Goal: Task Accomplishment & Management: Use online tool/utility

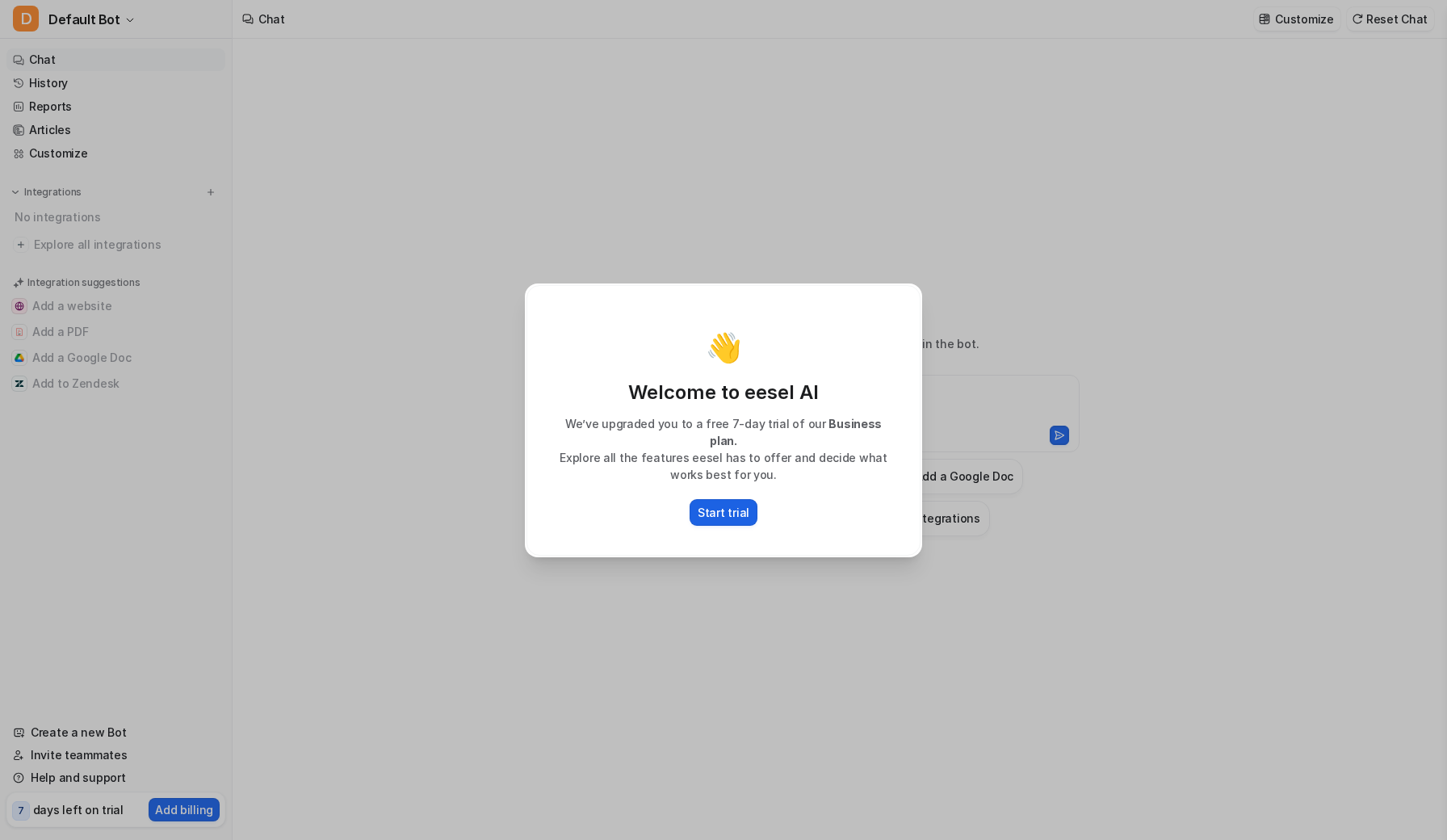
click at [736, 504] on p "Start trial" at bounding box center [723, 513] width 52 height 17
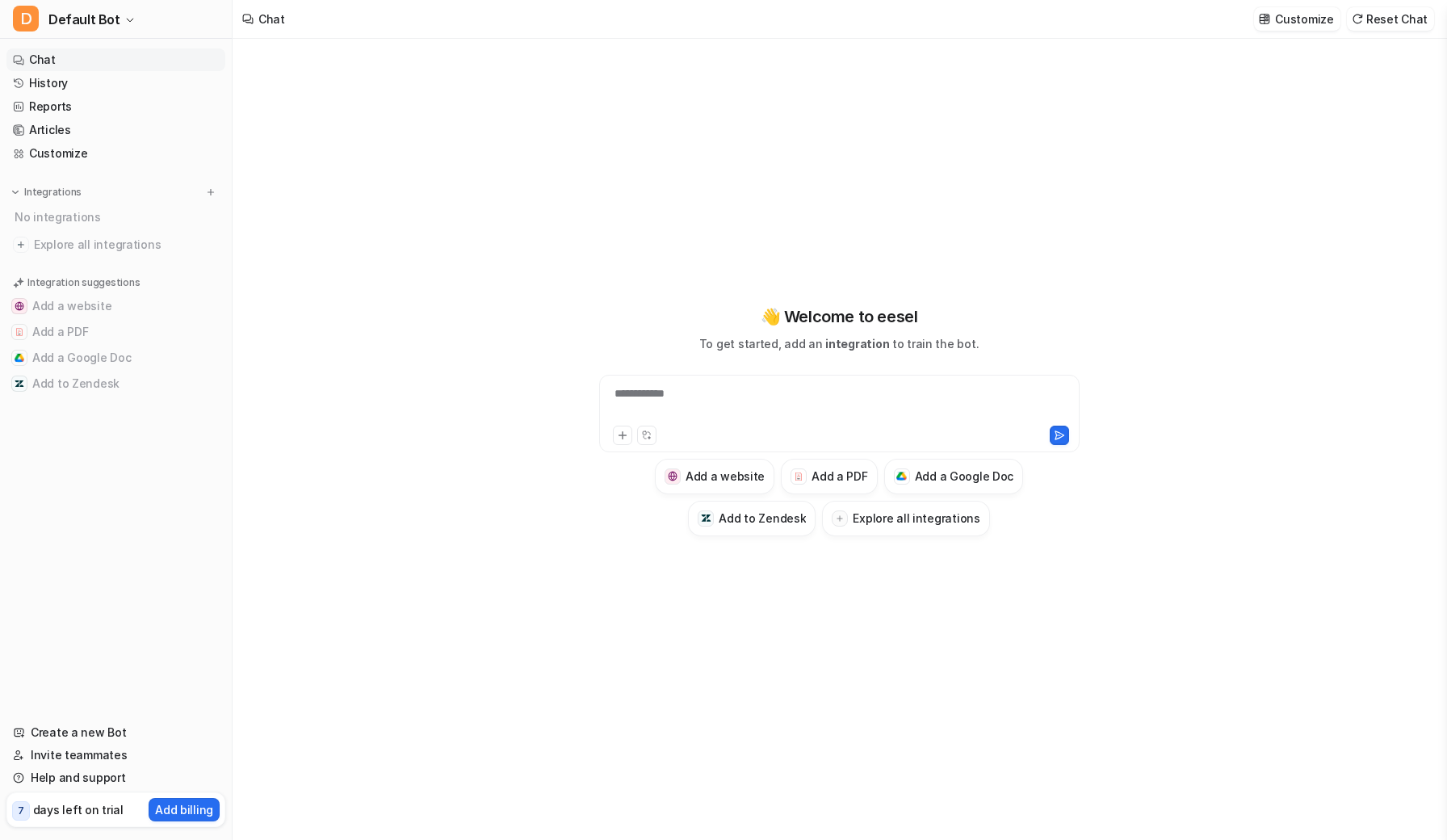
click at [765, 389] on div "**********" at bounding box center [839, 404] width 472 height 37
click at [620, 427] on button at bounding box center [622, 436] width 20 height 20
click at [621, 434] on icon at bounding box center [623, 436] width 11 height 11
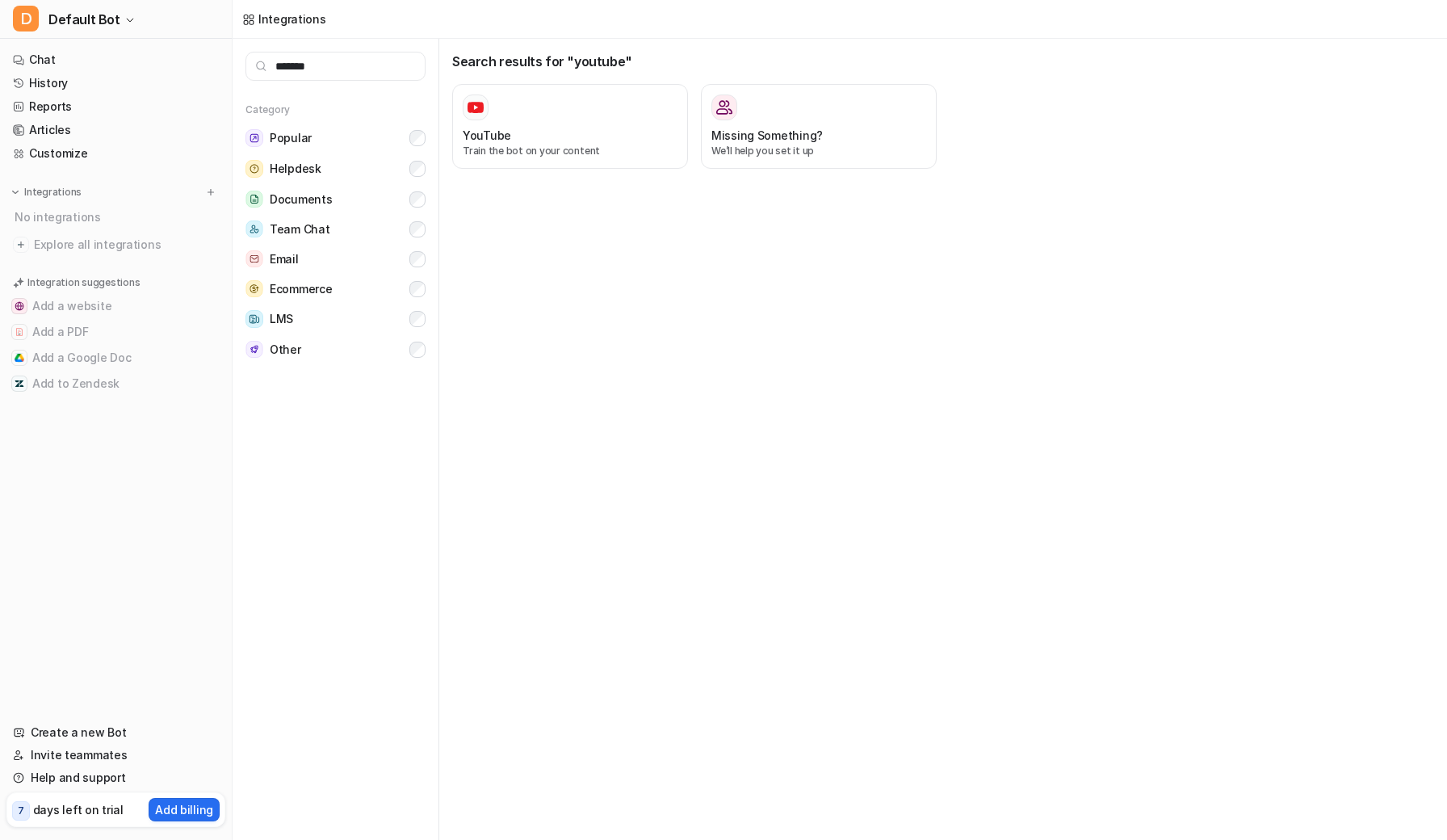
type input "*******"
drag, startPoint x: 705, startPoint y: 310, endPoint x: 504, endPoint y: 107, distance: 285.7
click at [504, 107] on div at bounding box center [570, 107] width 215 height 25
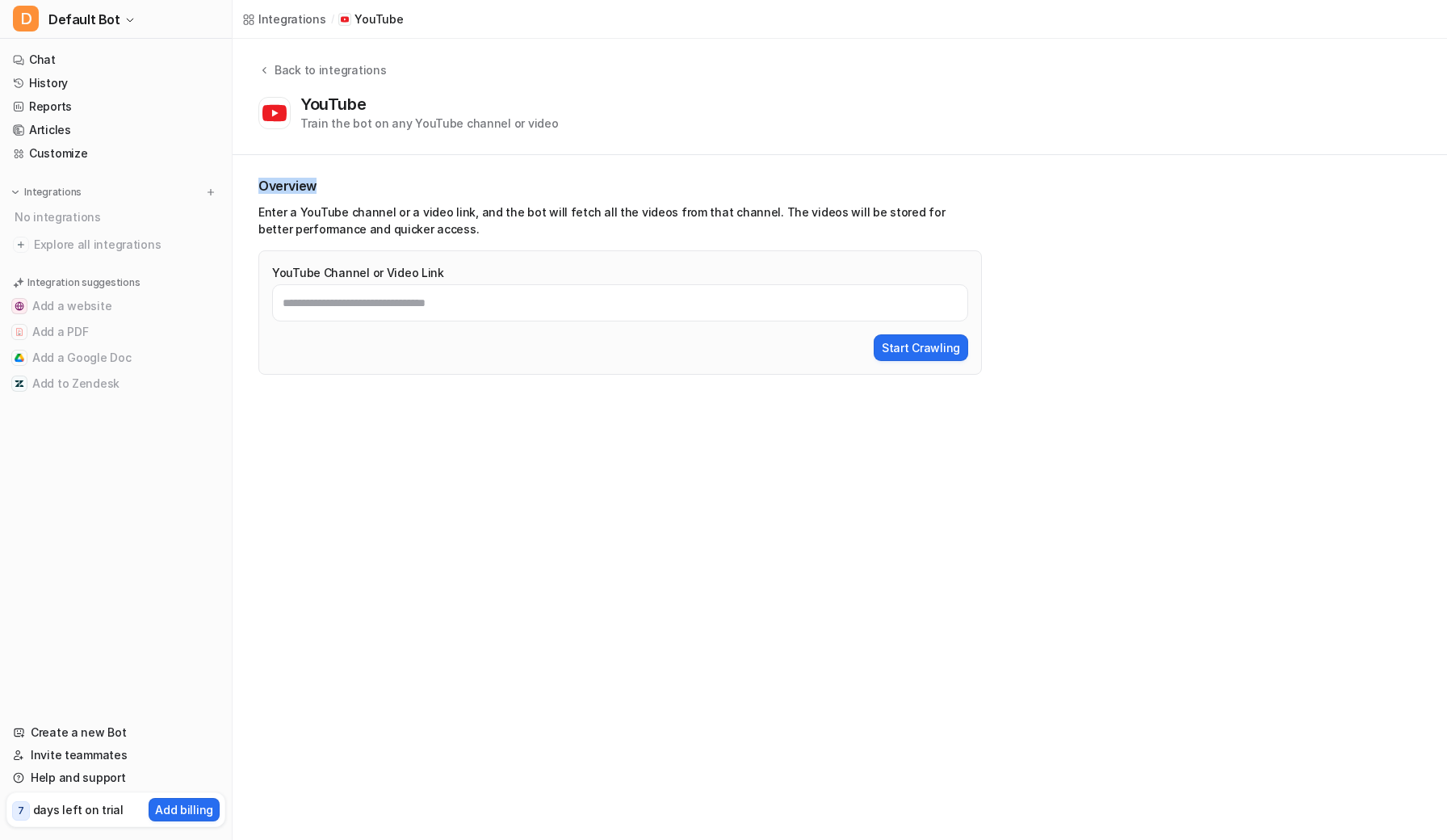
click at [551, 112] on div "YouTube Train the bot on any YouTube channel or video" at bounding box center [836, 112] width 1157 height 37
click at [437, 310] on input "YouTube Channel or Video Link" at bounding box center [620, 303] width 697 height 37
click at [57, 67] on link "Chat" at bounding box center [116, 59] width 219 height 23
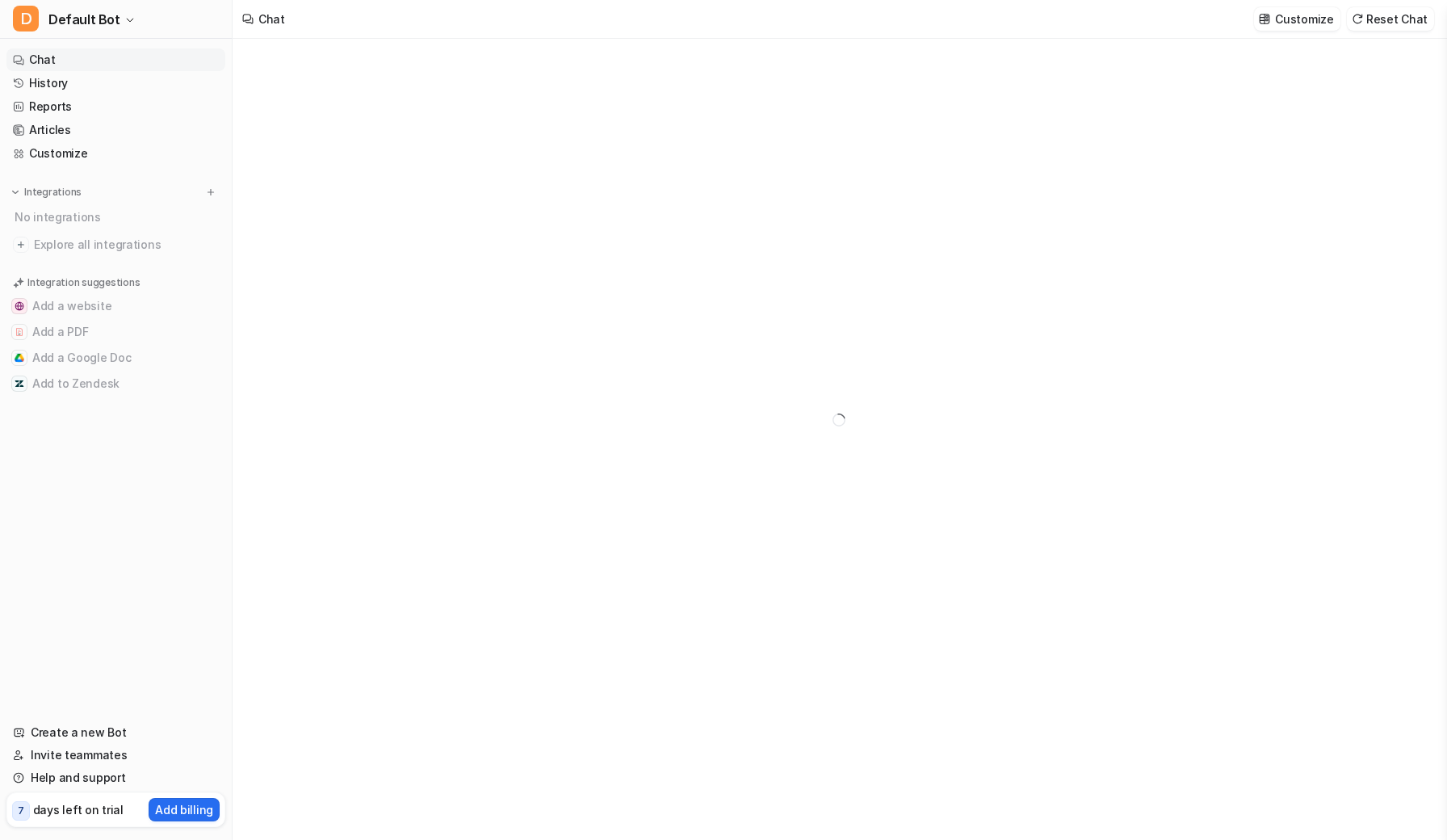
type textarea "**********"
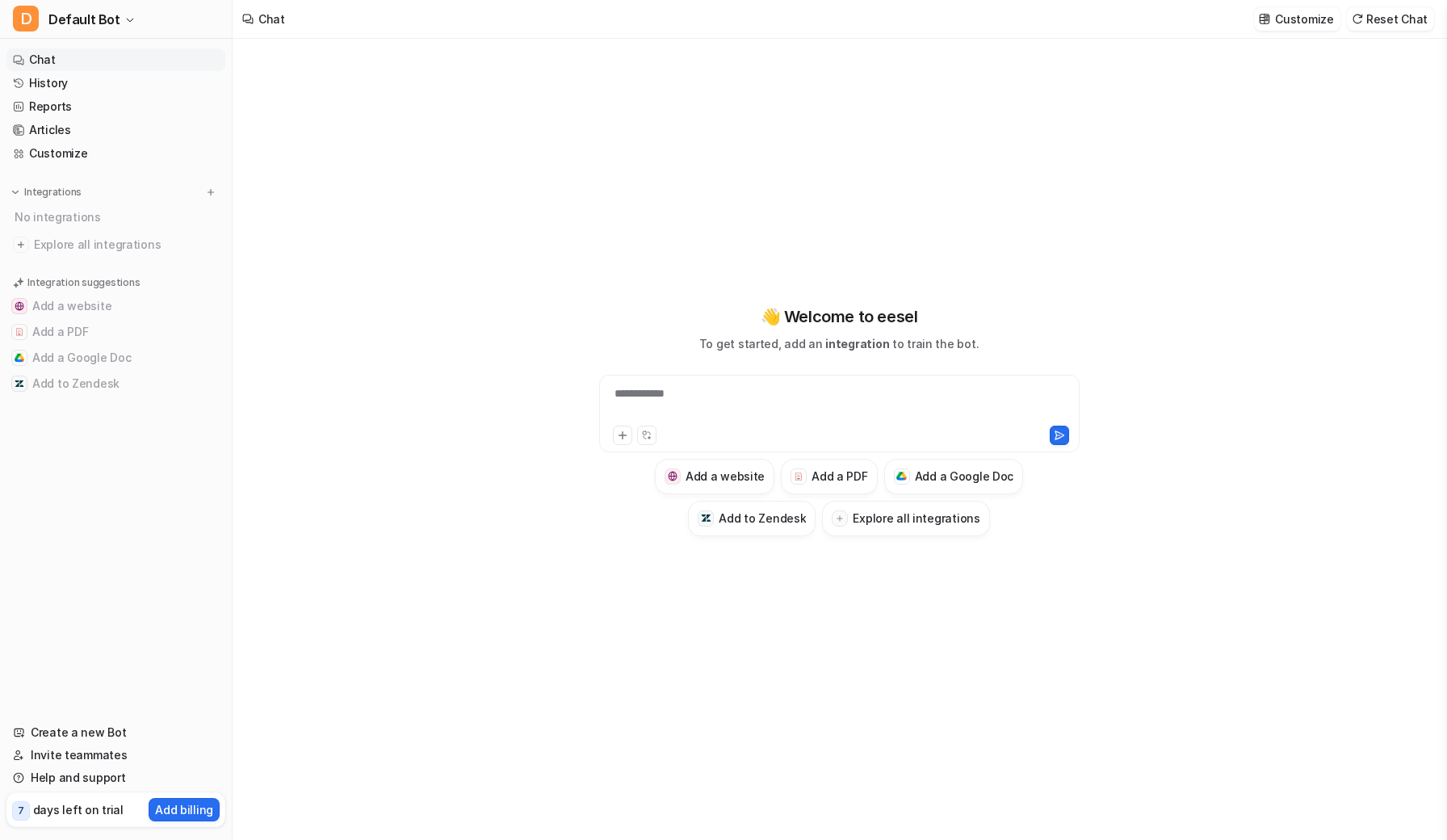
click at [665, 401] on div "**********" at bounding box center [839, 404] width 472 height 37
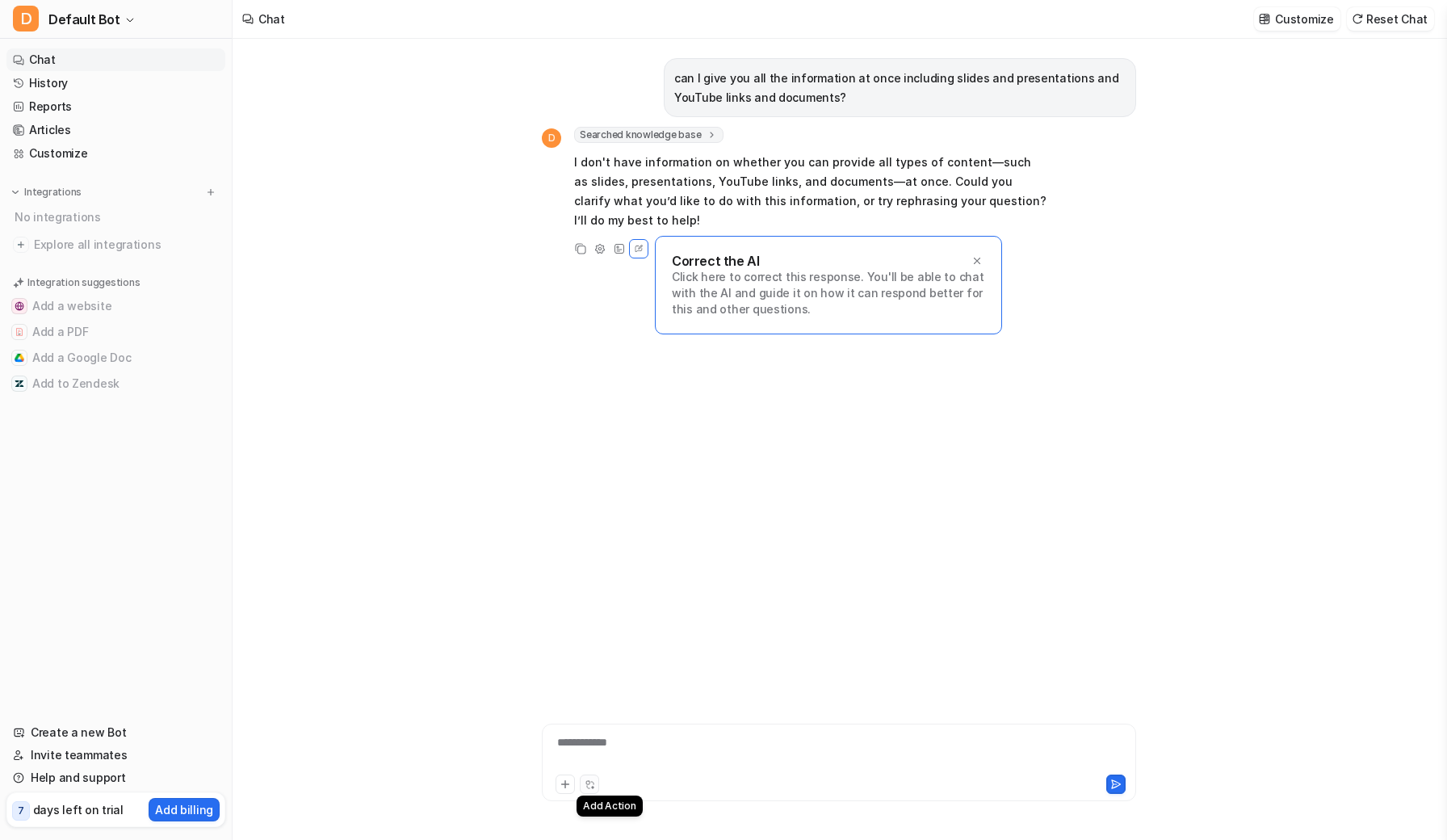
click at [589, 782] on icon at bounding box center [587, 782] width 3 height 3
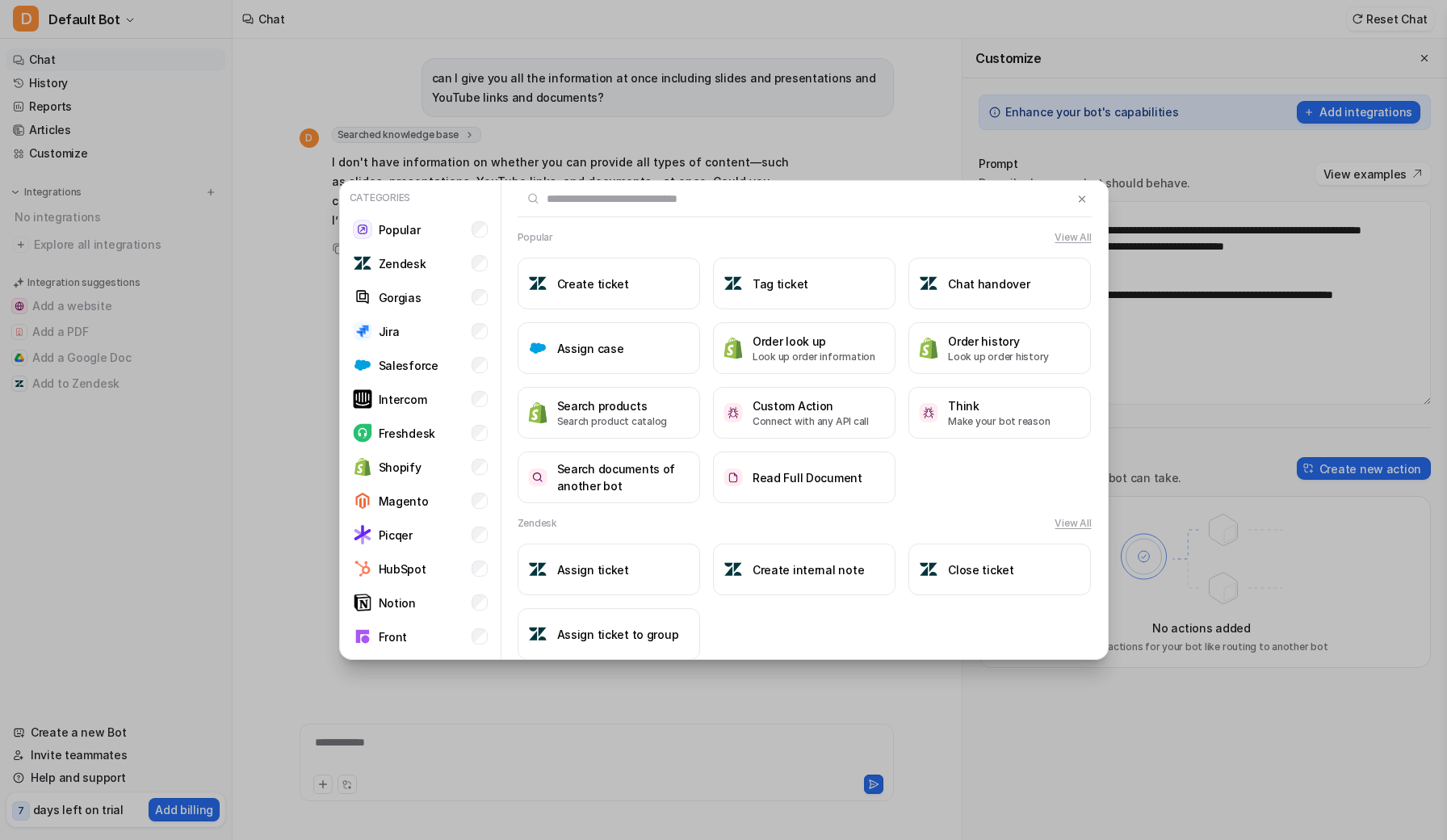
click at [600, 757] on div "Categories Popular Zendesk Gorgias Jira Salesforce Intercom Freshdesk Shopify M…" at bounding box center [724, 420] width 796 height 840
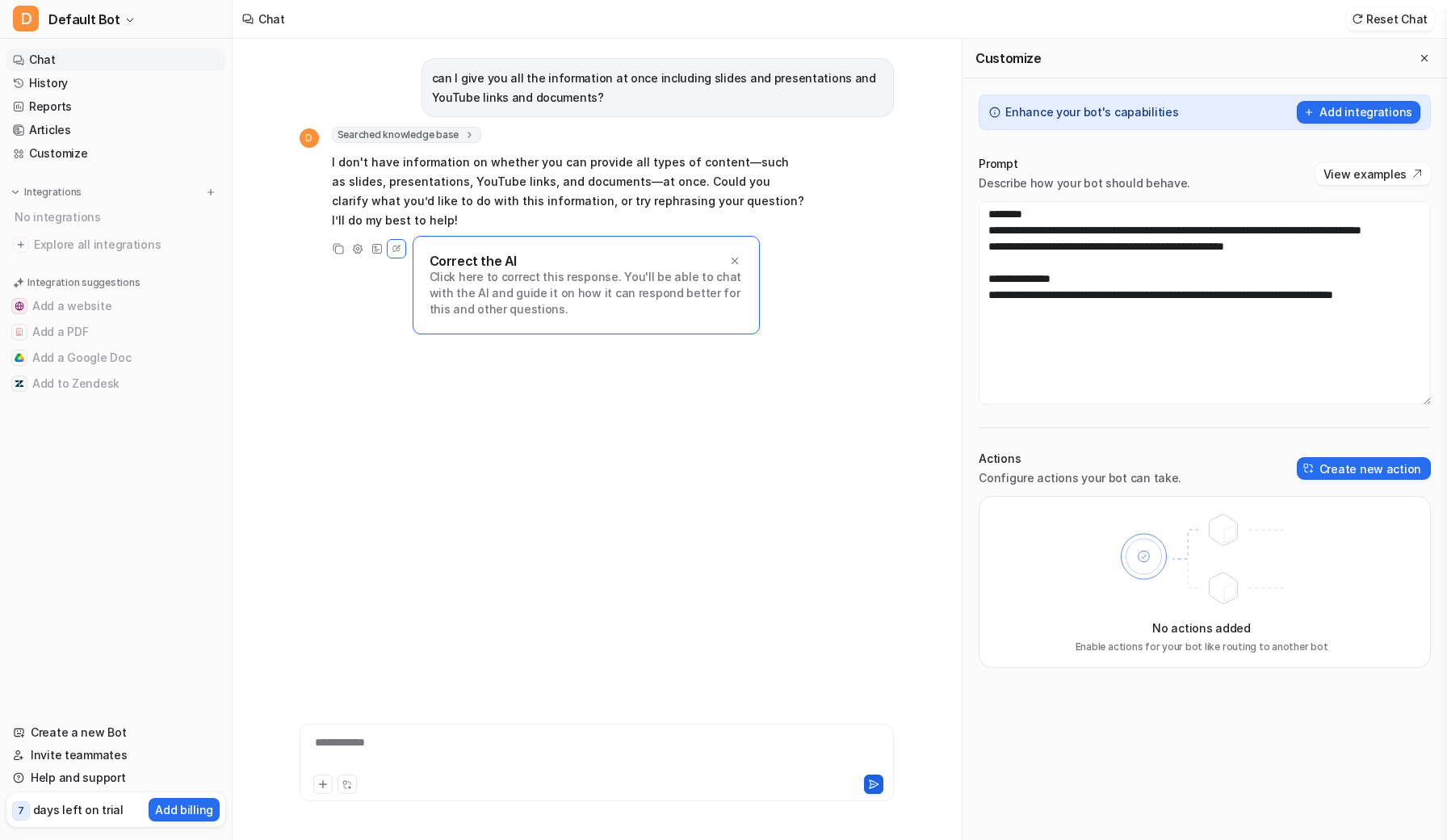
click at [878, 782] on button at bounding box center [874, 784] width 20 height 20
click at [1430, 56] on icon "Close flyout" at bounding box center [1424, 58] width 11 height 11
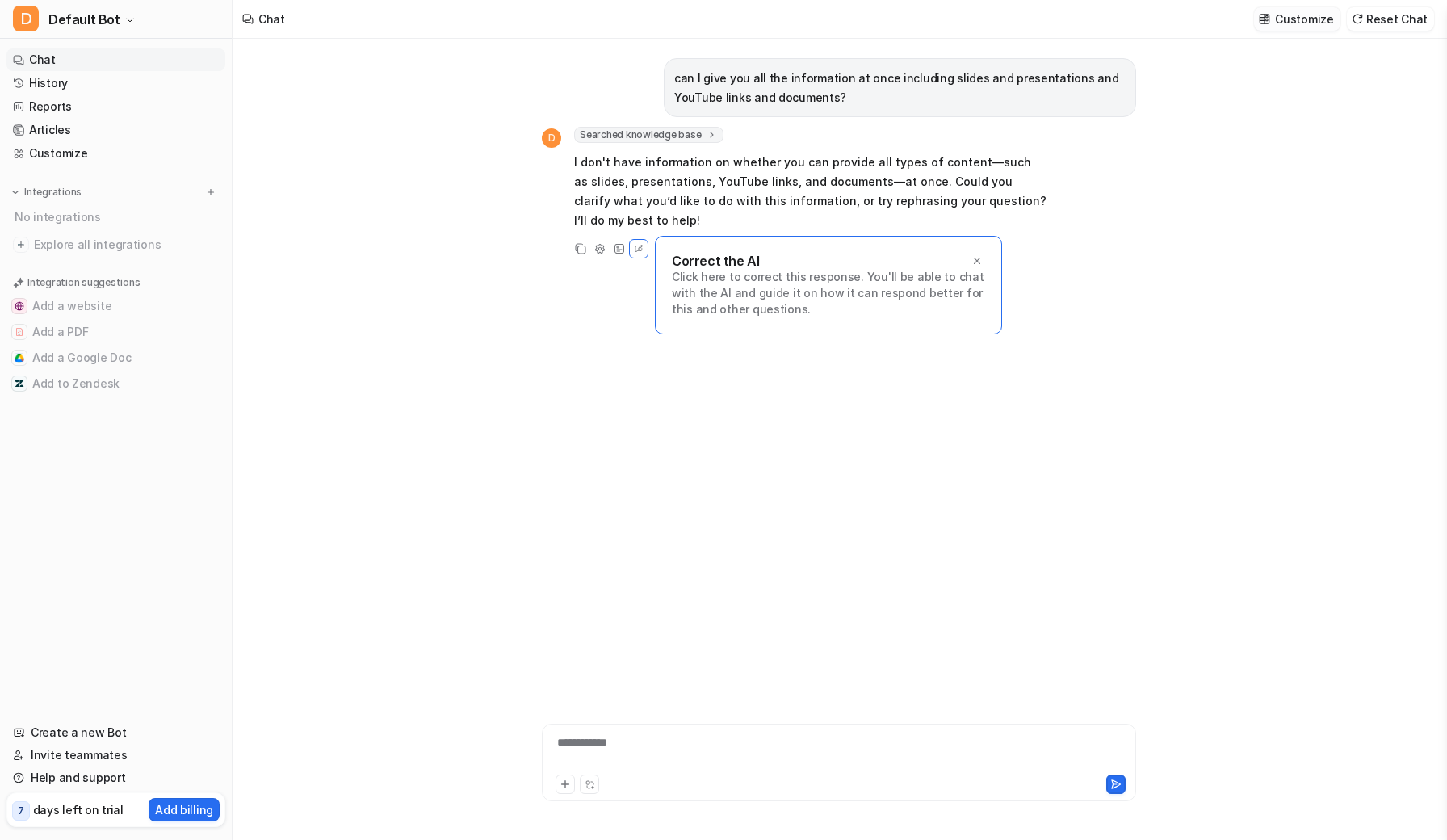
click at [1330, 24] on p "Customize" at bounding box center [1305, 19] width 58 height 17
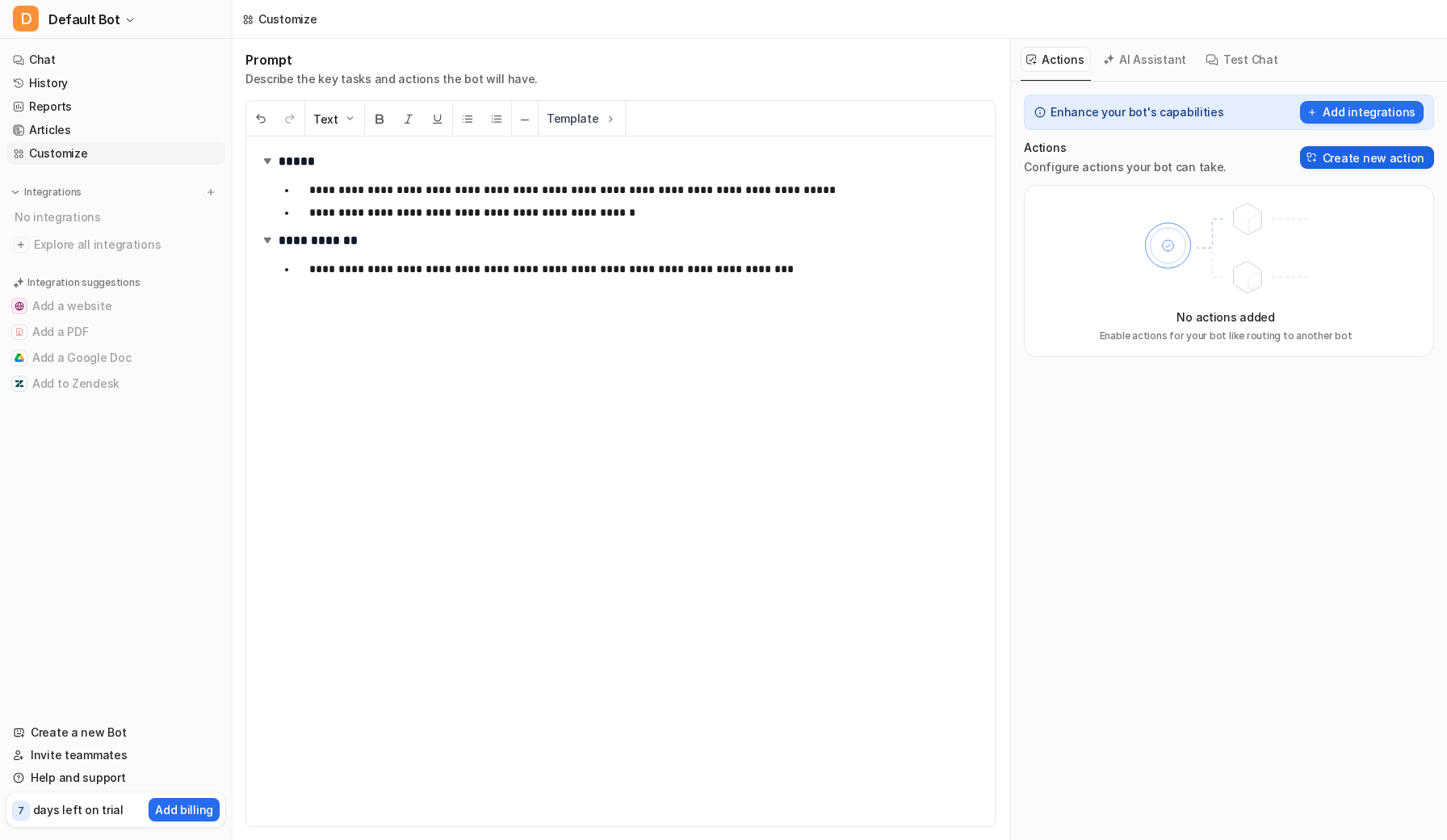
click at [1373, 162] on button "Create new action" at bounding box center [1368, 157] width 134 height 23
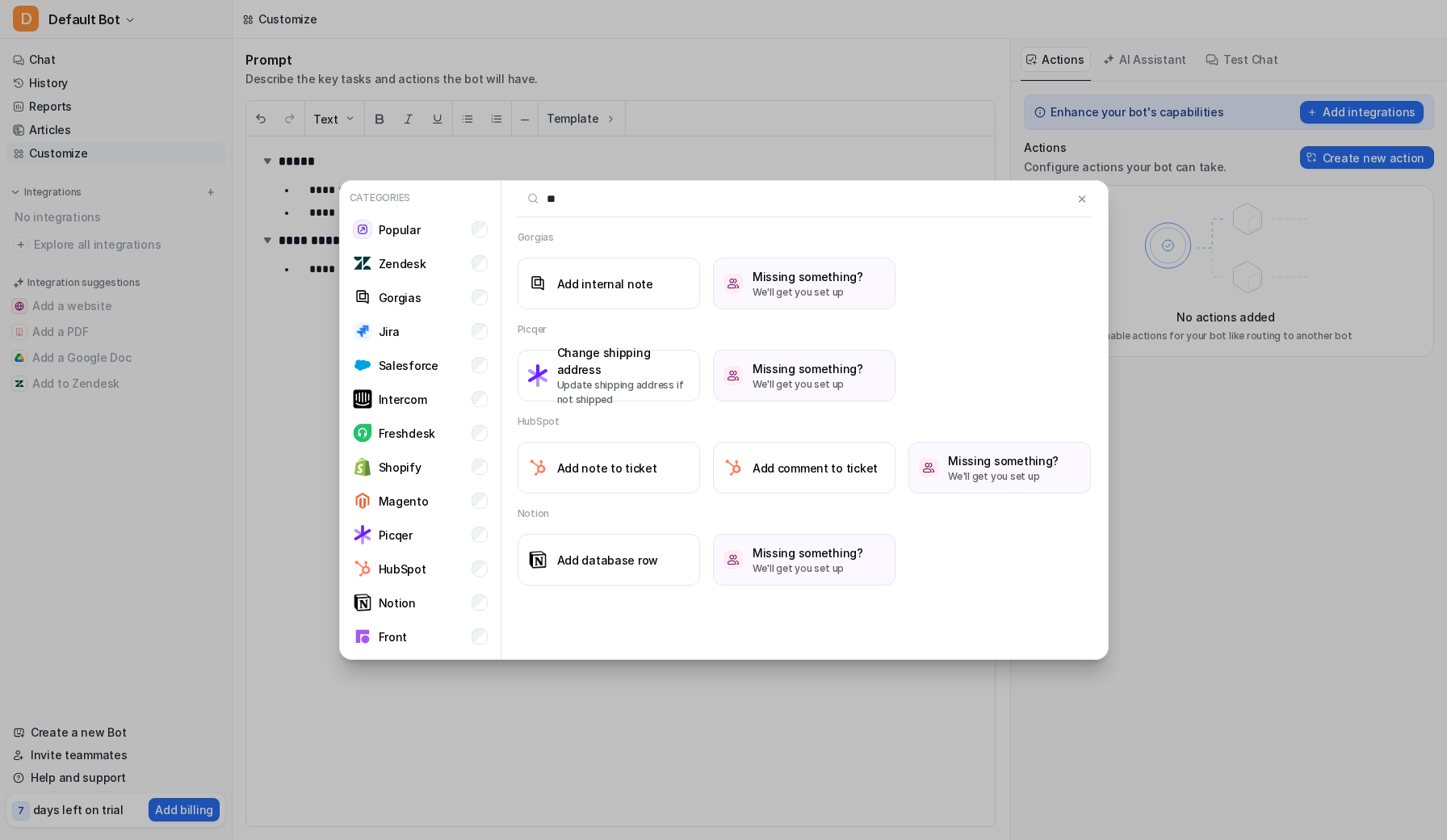
type input "*"
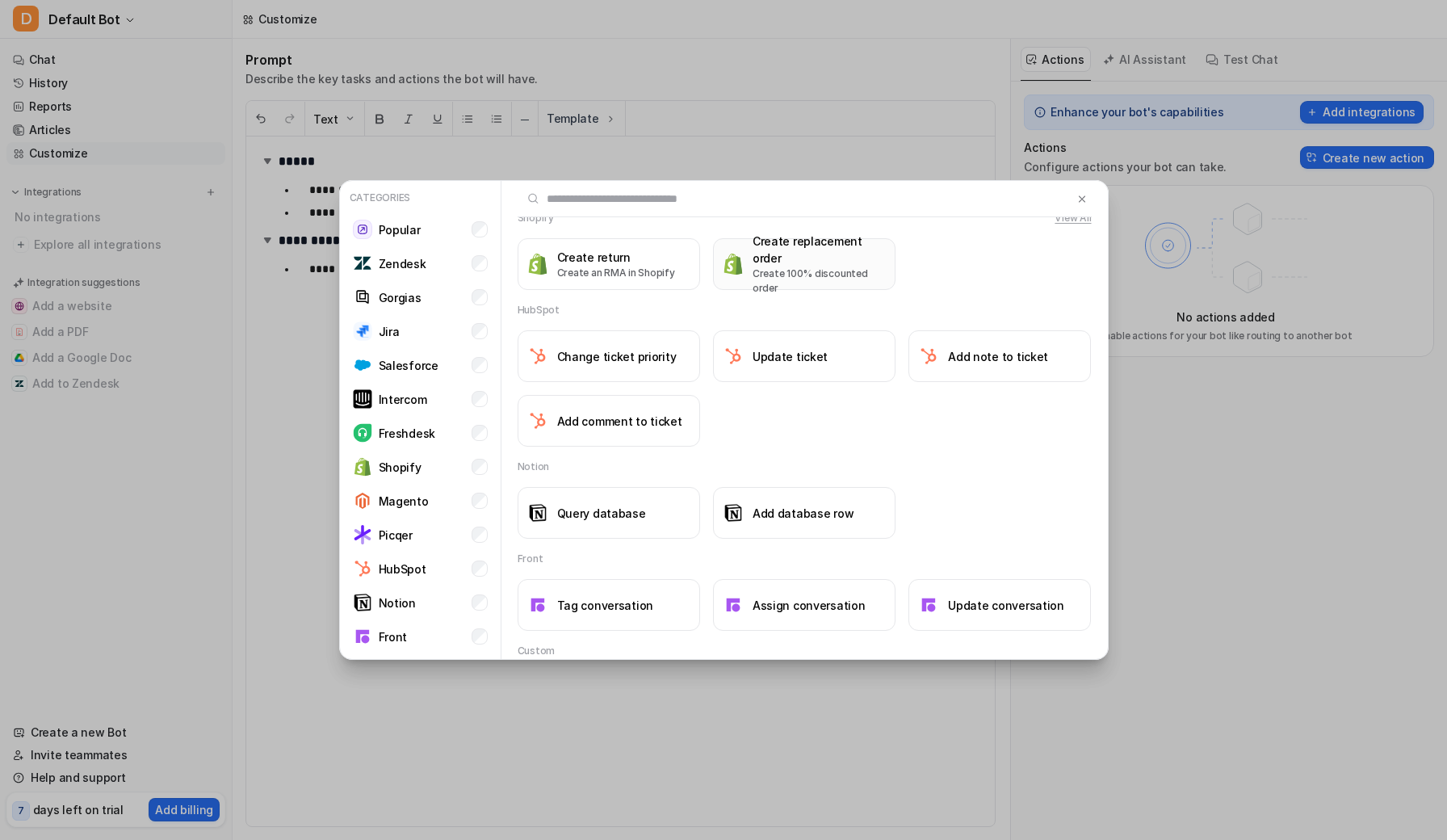
scroll to position [1313, 0]
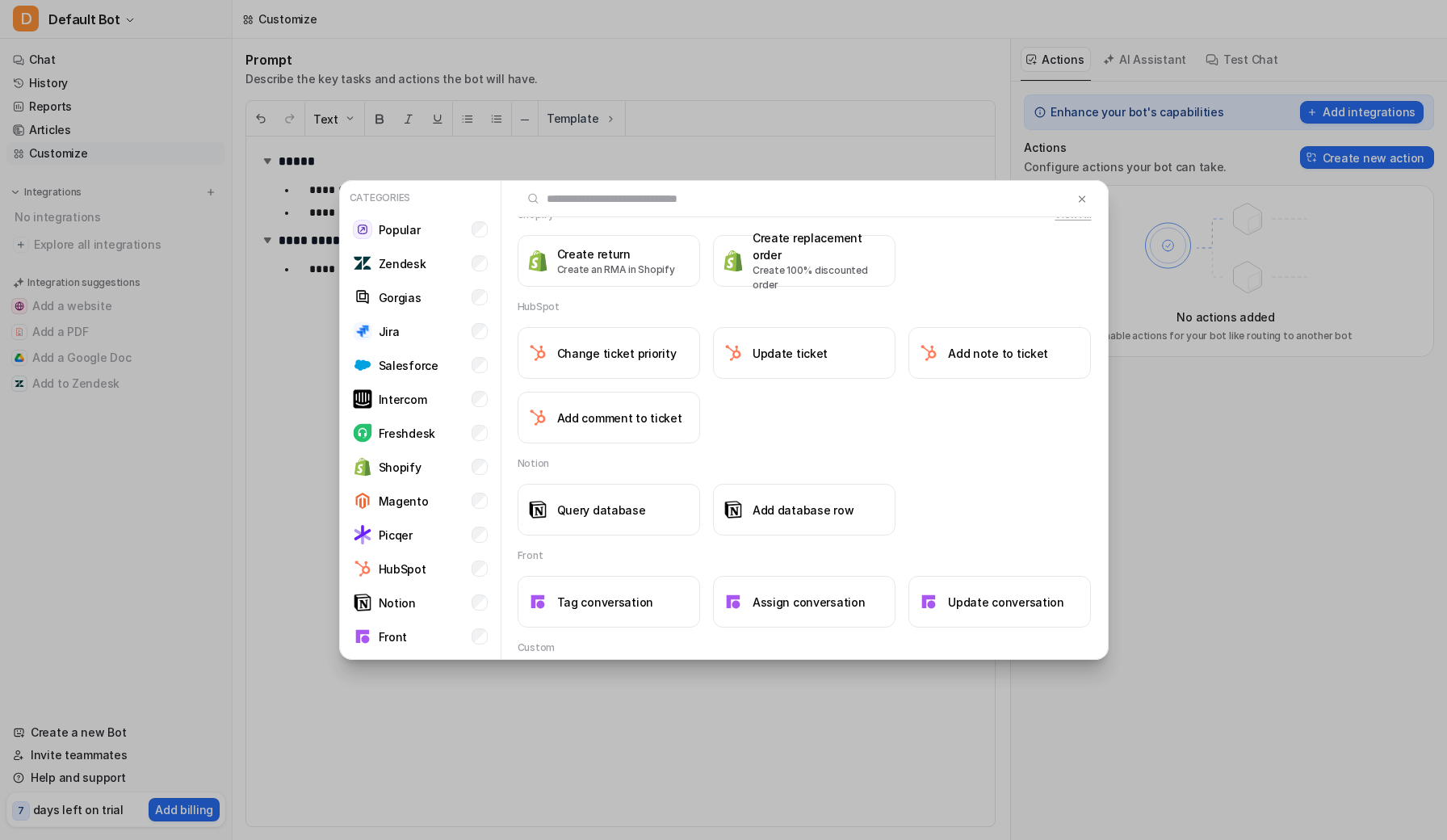
click at [1199, 415] on div "Categories Popular Zendesk Gorgias Jira Salesforce Intercom Freshdesk Shopify M…" at bounding box center [723, 420] width 1447 height 840
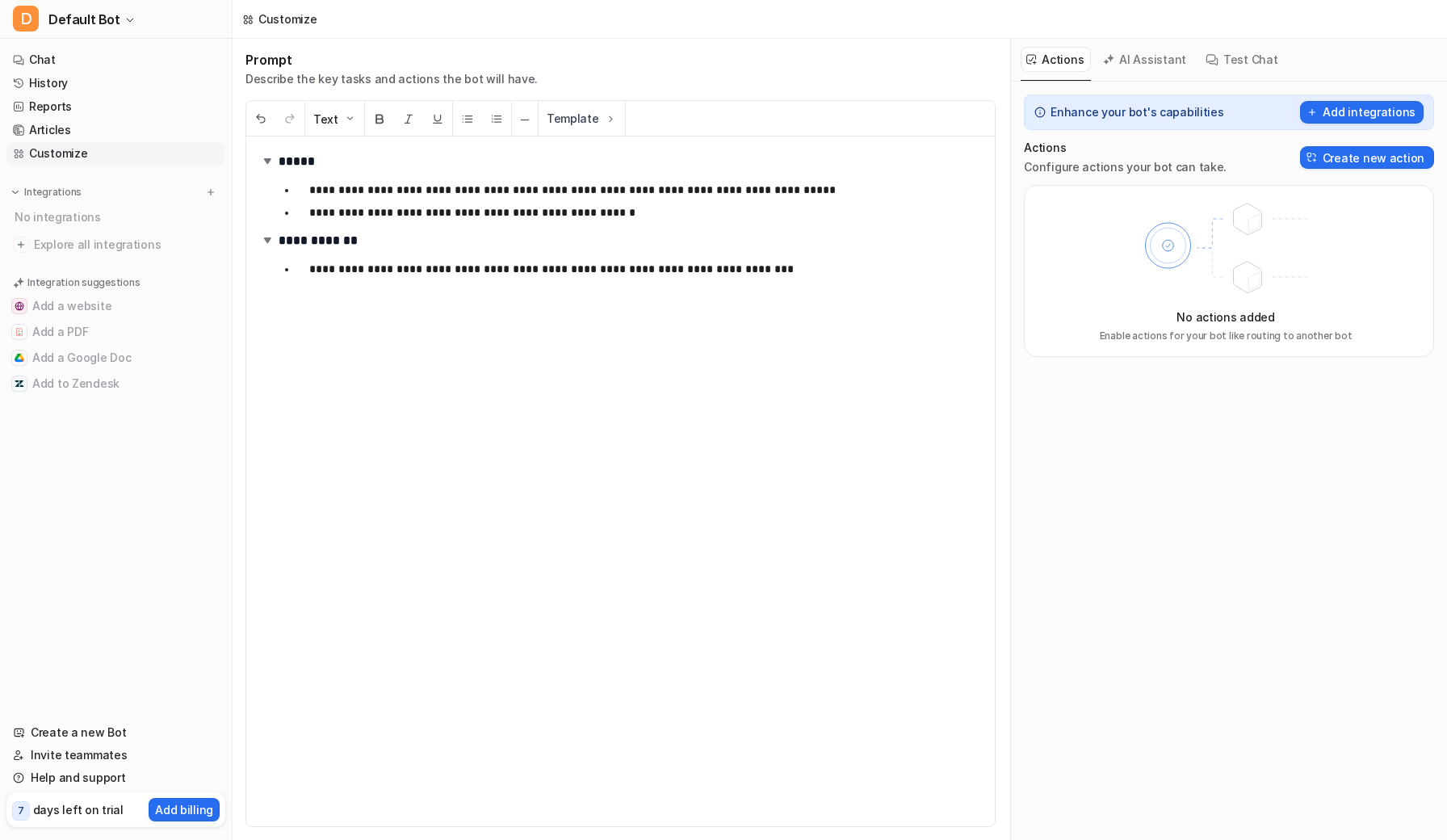
click at [422, 343] on div "**********" at bounding box center [620, 482] width 748 height 690
click at [59, 64] on link "Chat" at bounding box center [116, 59] width 219 height 23
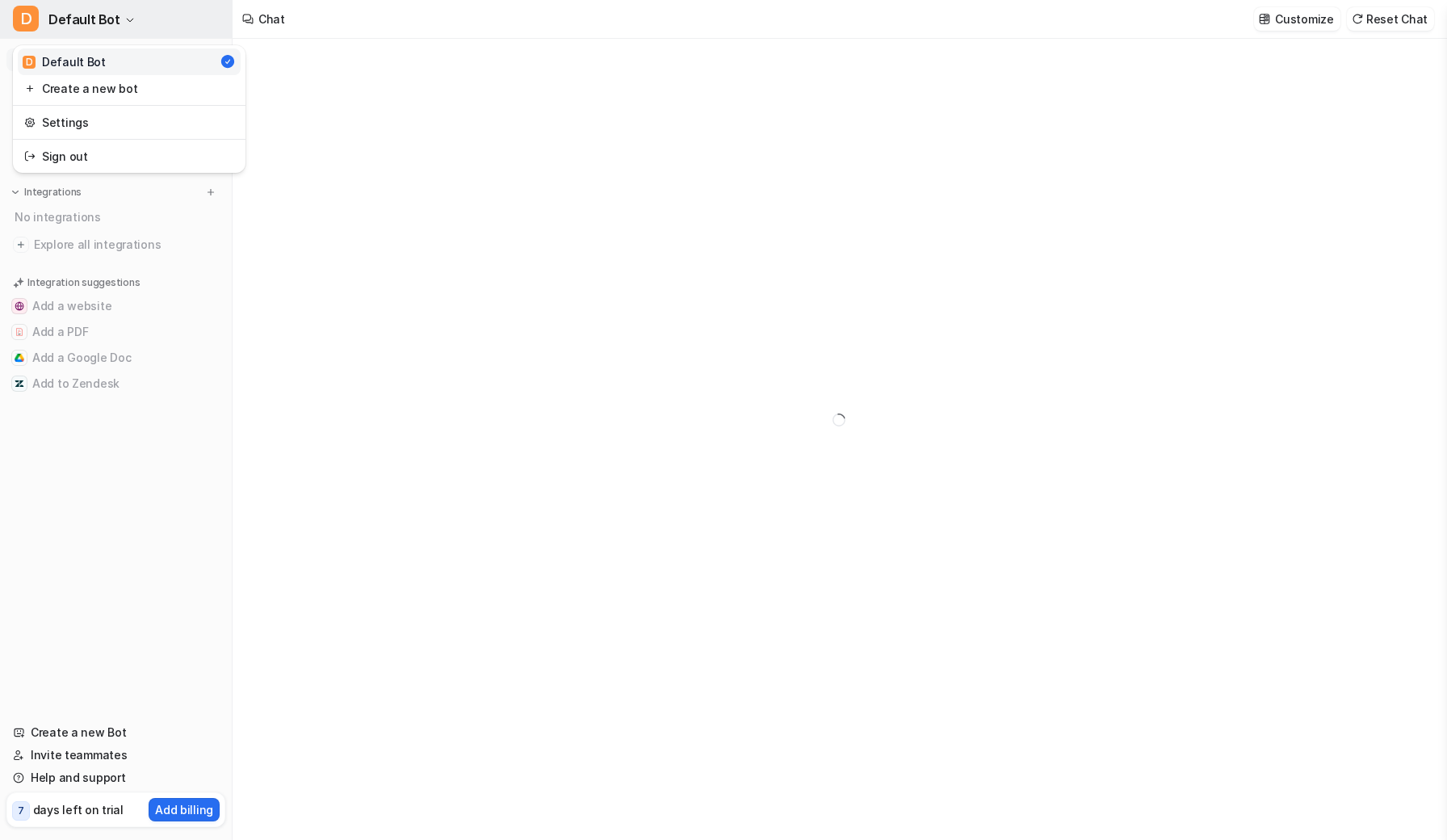
click at [112, 12] on span "Default Bot" at bounding box center [84, 20] width 72 height 23
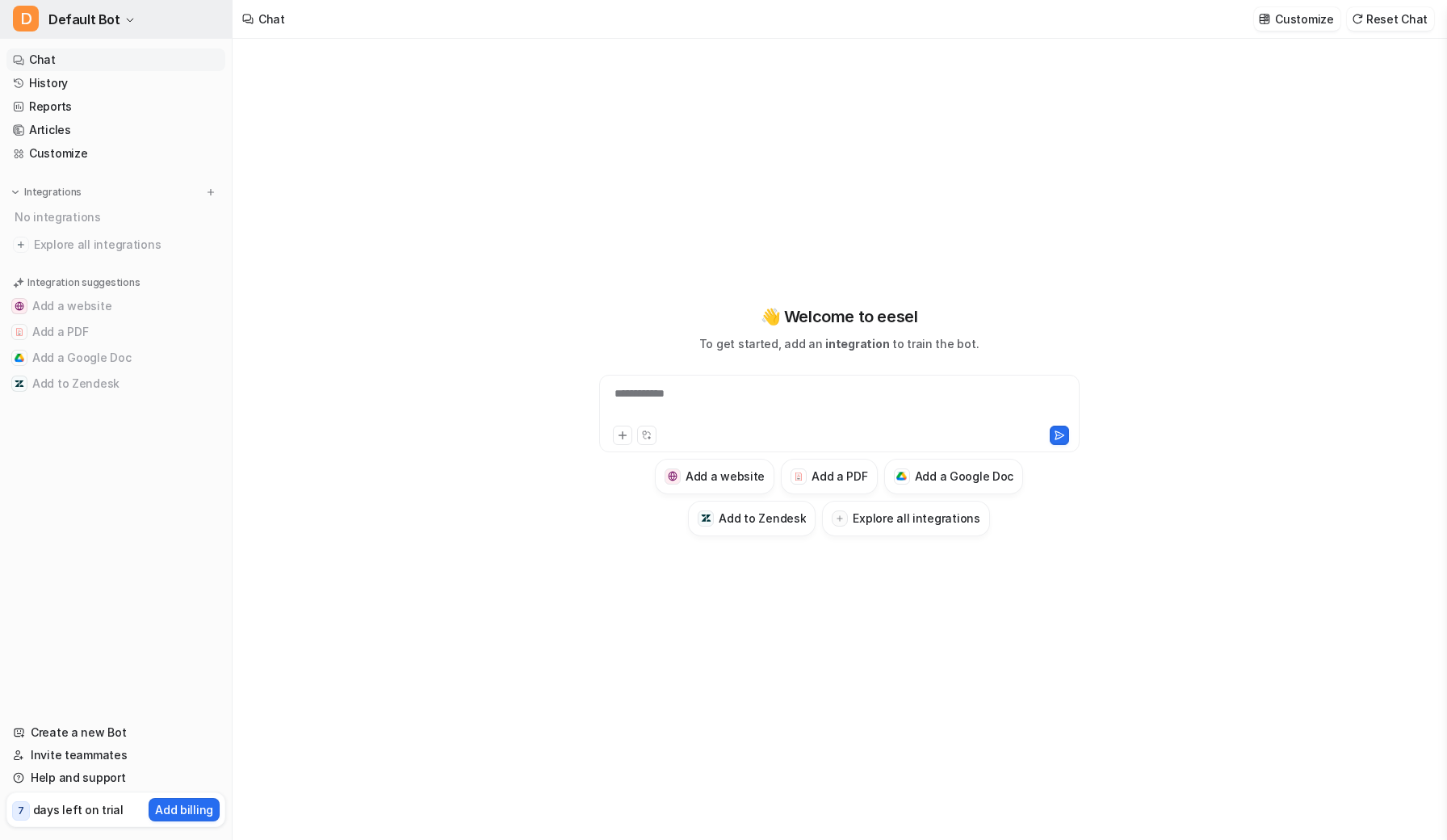
click at [112, 12] on span "Default Bot" at bounding box center [84, 20] width 72 height 23
click at [620, 436] on icon at bounding box center [622, 436] width 8 height 8
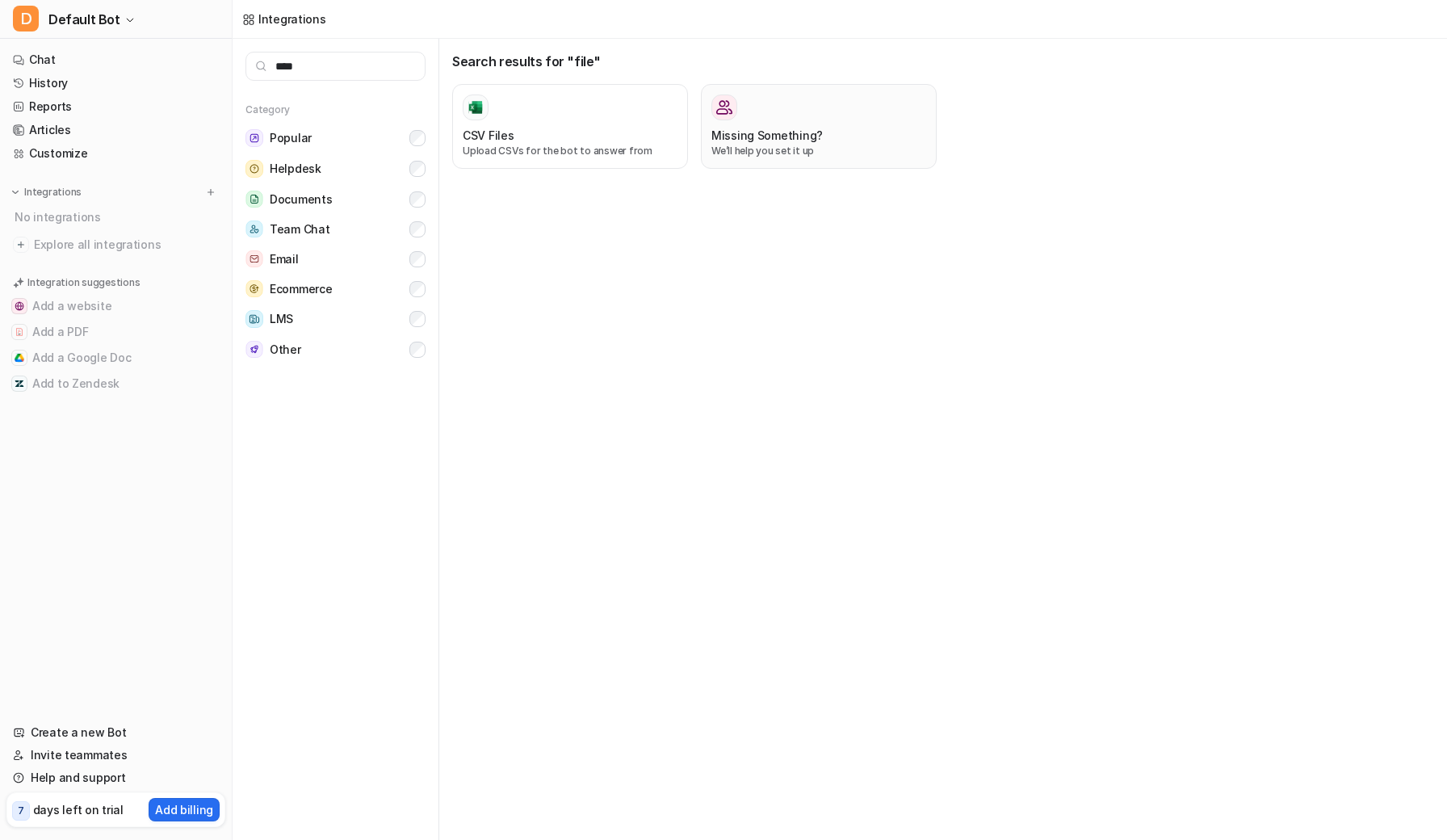
type input "****"
click at [765, 140] on h3 "Missing Something?" at bounding box center [767, 136] width 111 height 17
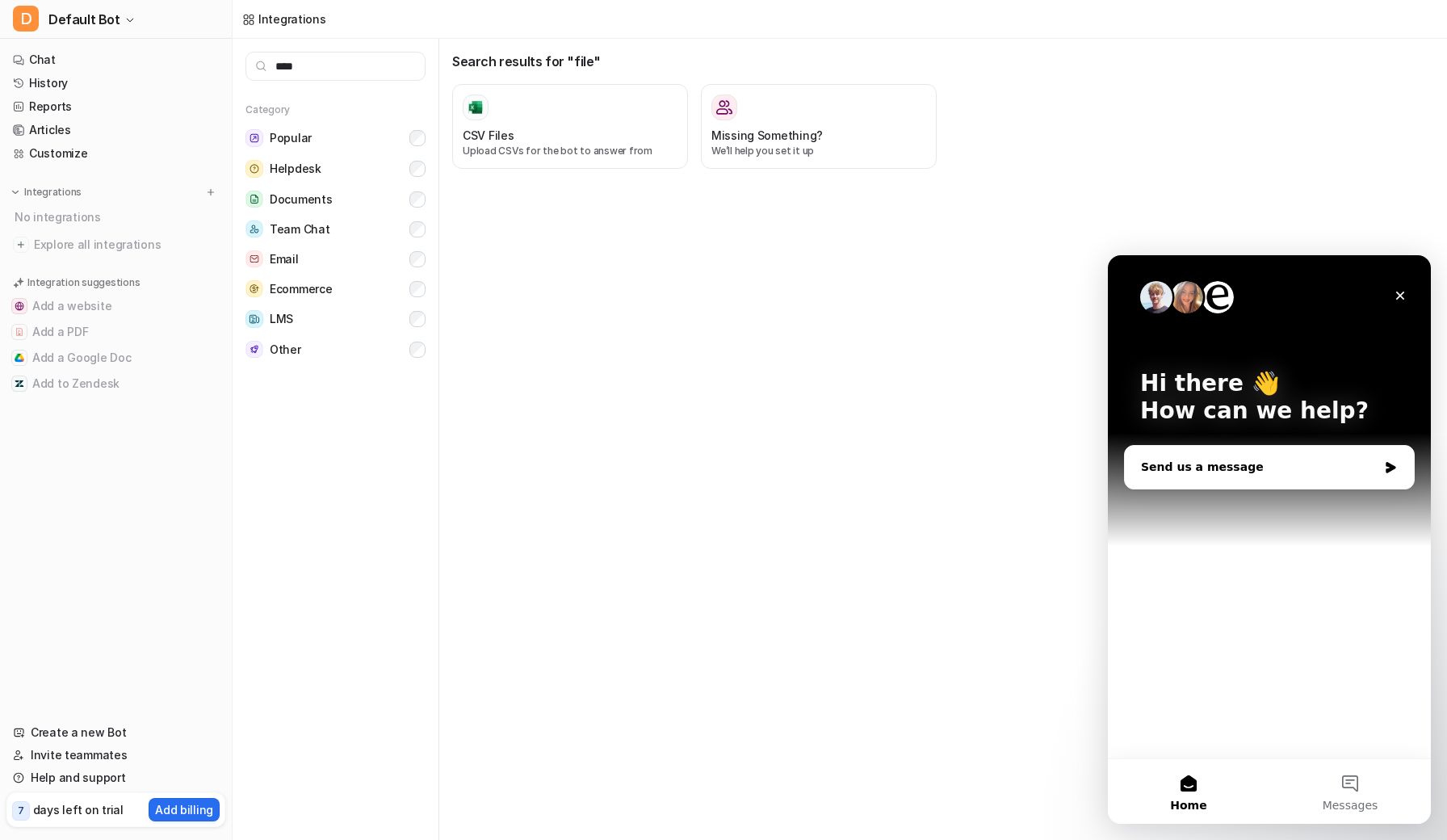
click at [1201, 477] on div "Send us a message" at bounding box center [1270, 467] width 289 height 42
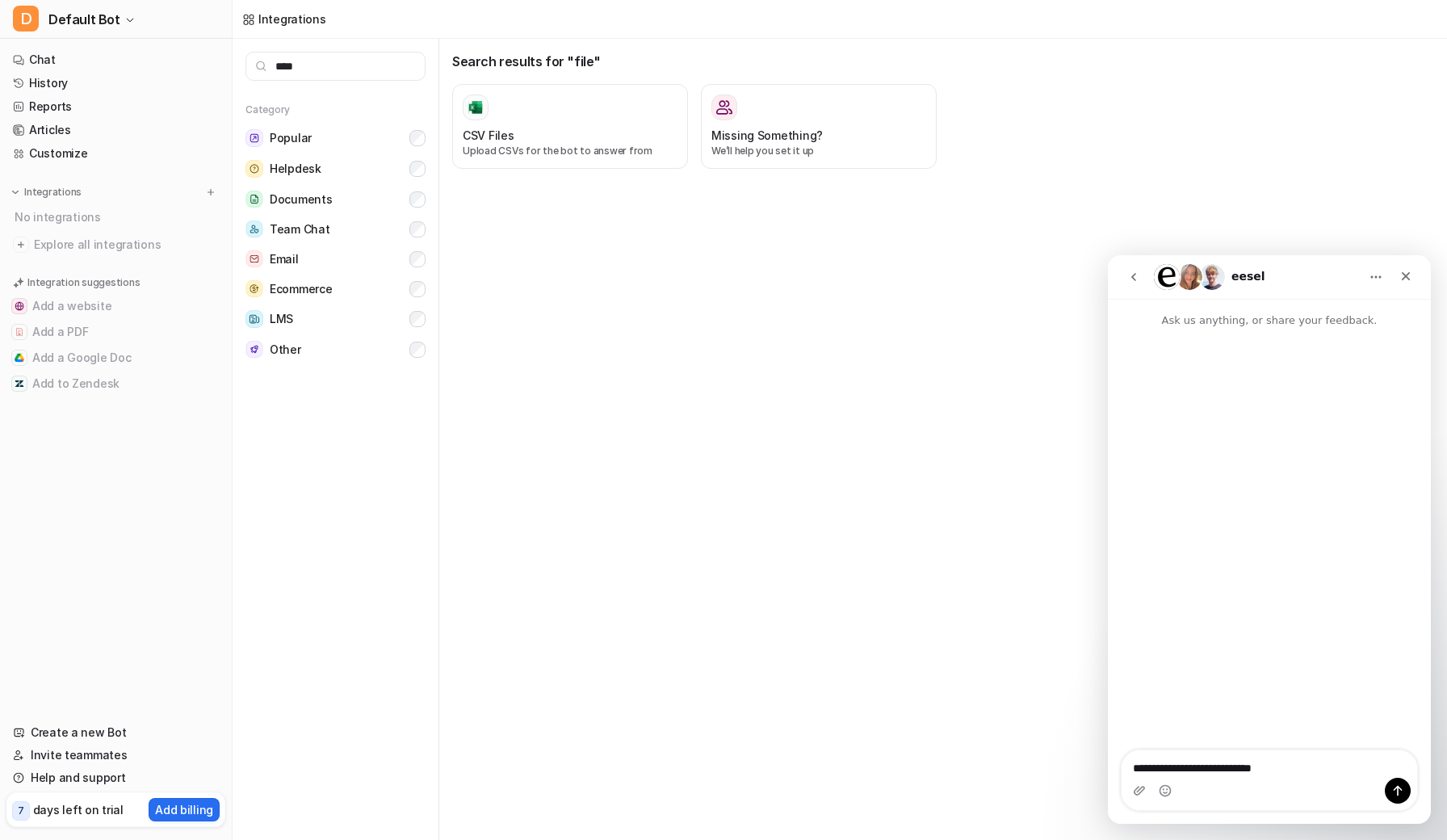
type textarea "**********"
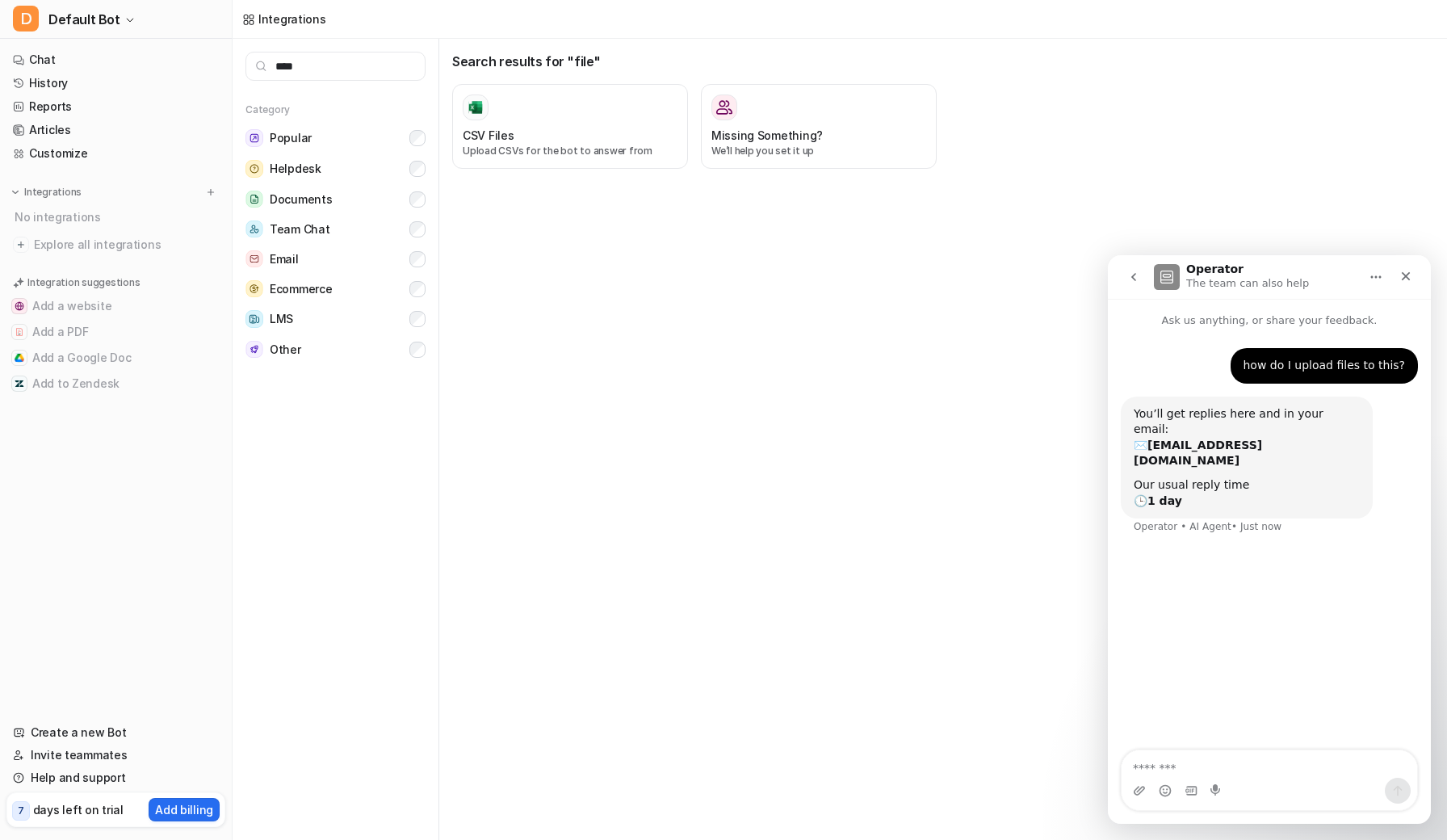
click at [732, 281] on div "Search results for "file" CSV Files Upload CSVs for the bot to answer from Miss…" at bounding box center [943, 439] width 1008 height 801
click at [1413, 272] on div "Close" at bounding box center [1406, 276] width 29 height 29
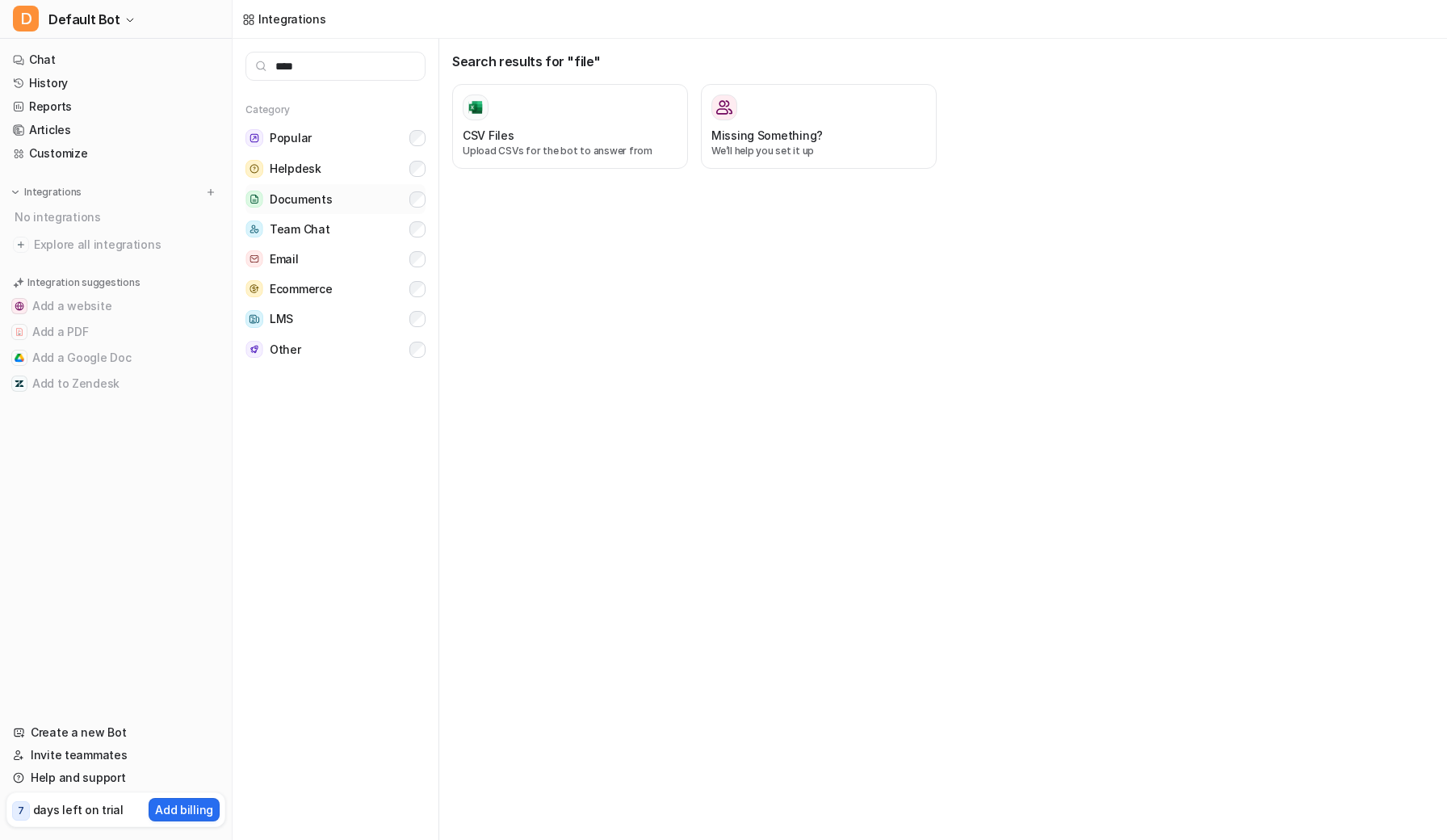
click at [314, 206] on span "Documents" at bounding box center [301, 199] width 62 height 16
click at [335, 72] on input "****" at bounding box center [335, 66] width 180 height 29
type input "*"
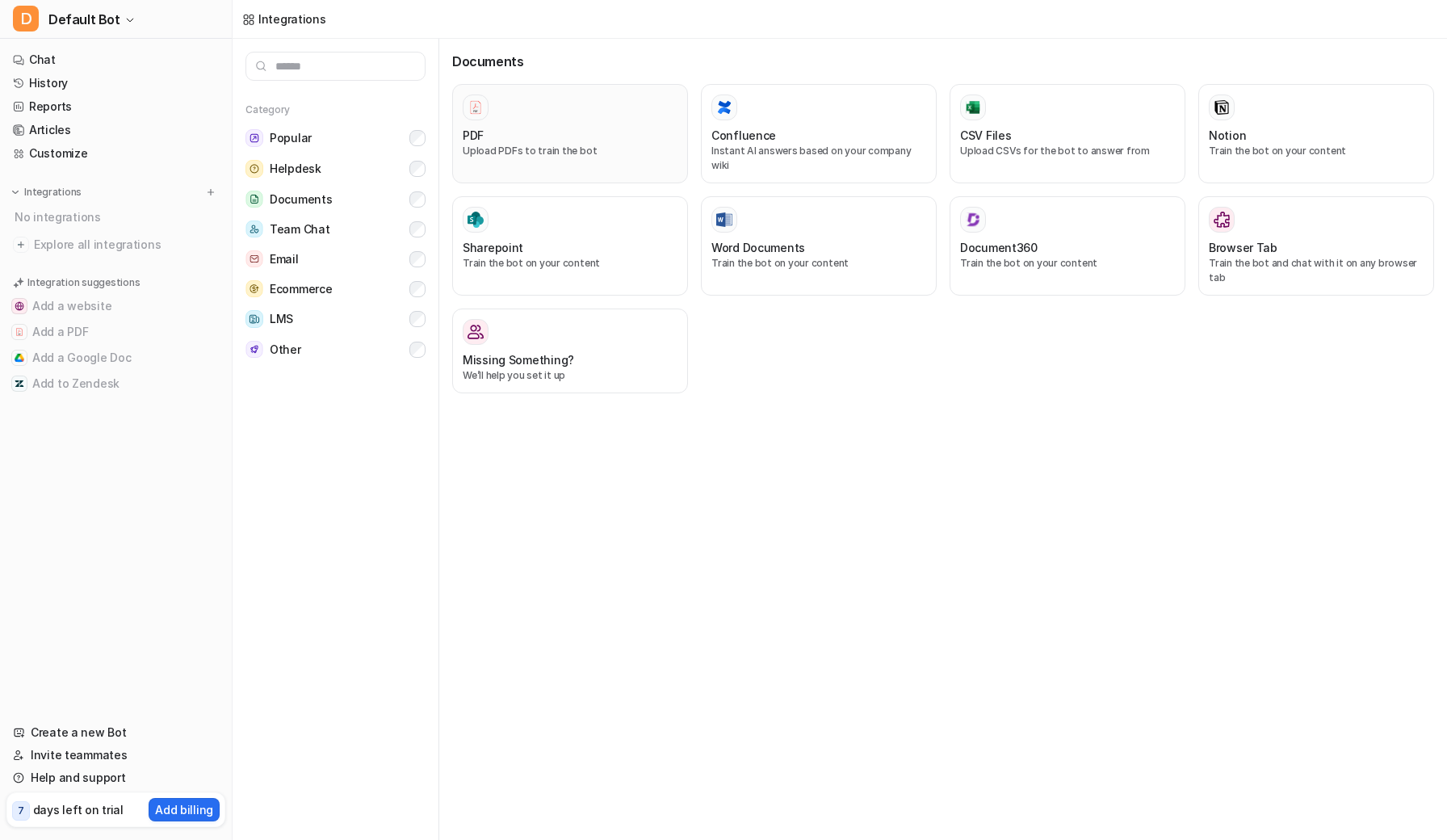
click at [551, 128] on div "PDF" at bounding box center [570, 136] width 215 height 17
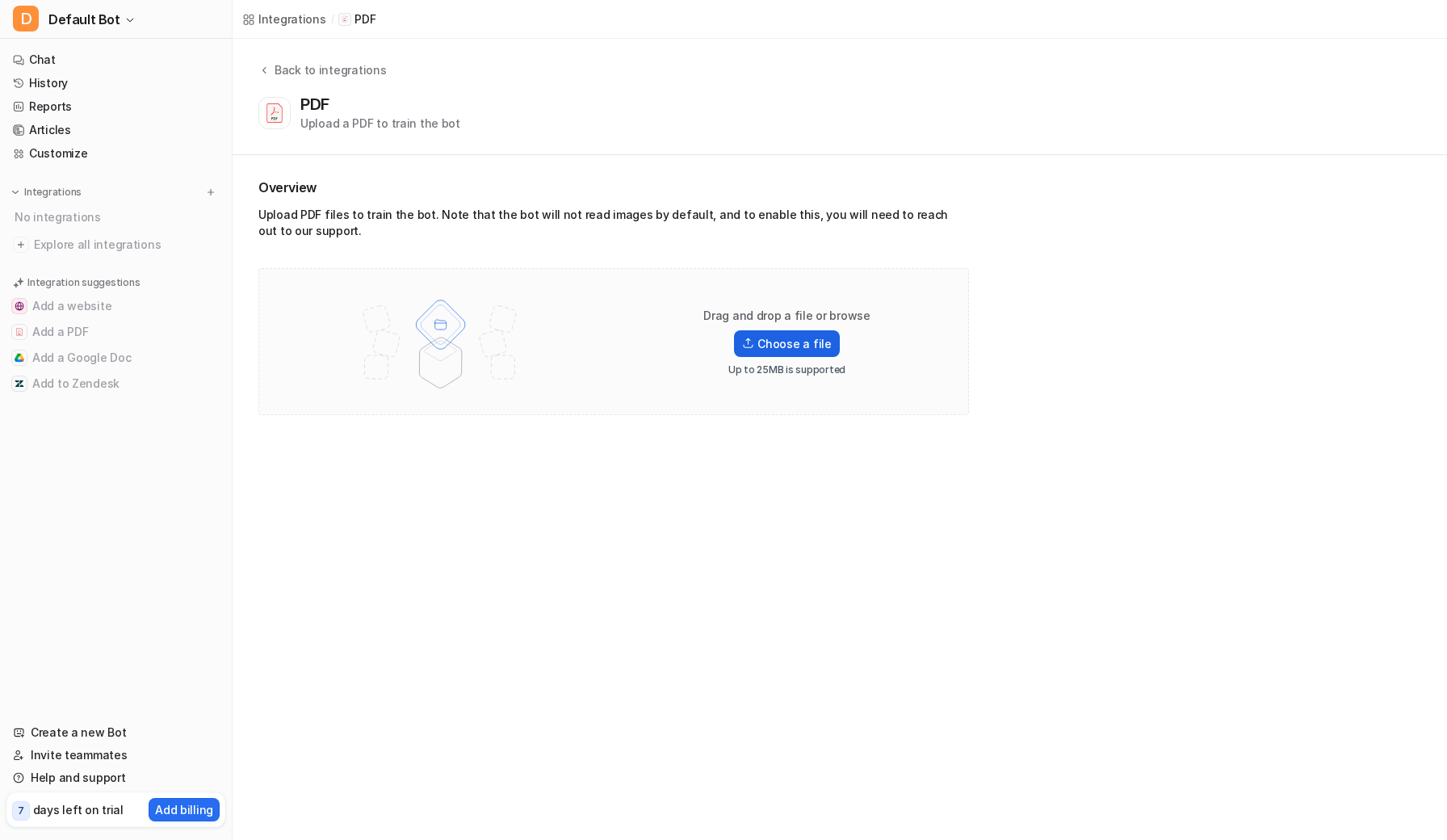
click at [805, 341] on label "Choose a file" at bounding box center [786, 343] width 105 height 26
click at [0, 0] on input "Choose a file" at bounding box center [0, 0] width 0 height 0
click at [793, 329] on label "Choose a file" at bounding box center [786, 321] width 105 height 26
click at [0, 0] on input "Choose a file" at bounding box center [0, 0] width 0 height 0
click at [784, 353] on label "Choose a file" at bounding box center [786, 343] width 105 height 26
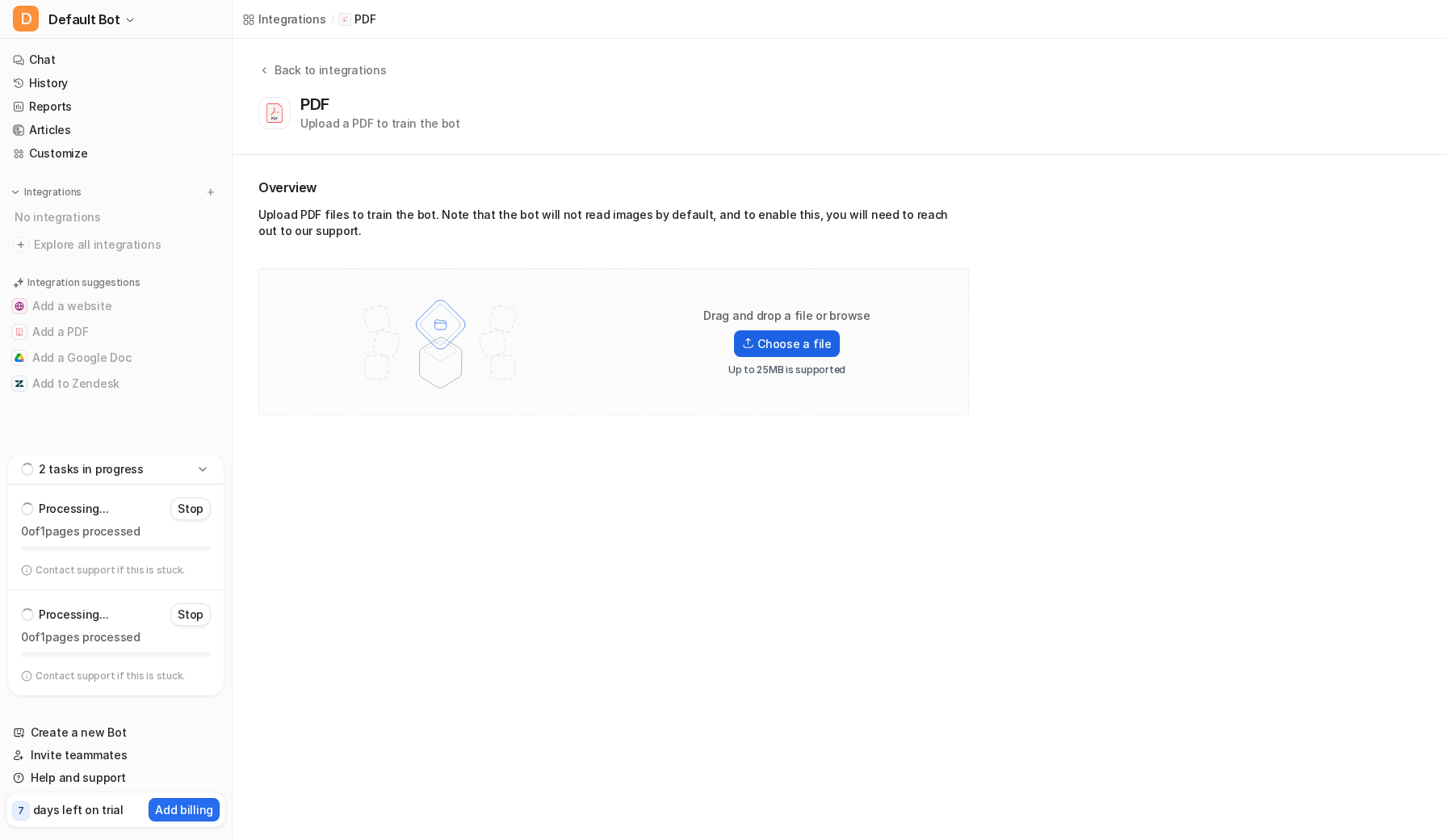
click at [0, 0] on input "Choose a file" at bounding box center [0, 0] width 0 height 0
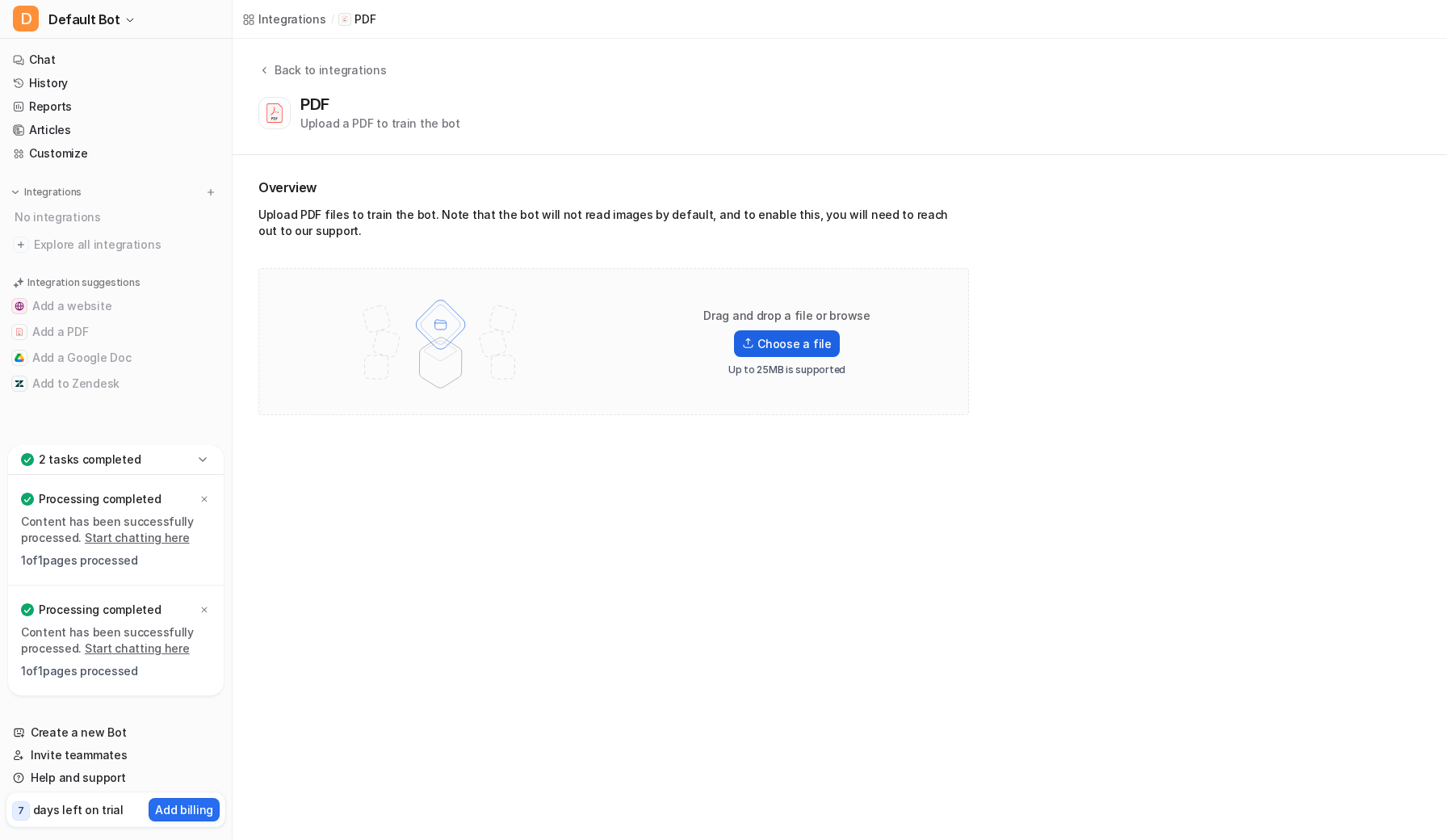
click at [783, 349] on label "Choose a file" at bounding box center [786, 343] width 105 height 26
click at [0, 0] on input "Choose a file" at bounding box center [0, 0] width 0 height 0
click at [760, 321] on label "Choose a file" at bounding box center [786, 321] width 105 height 26
click at [0, 0] on input "Choose a file" at bounding box center [0, 0] width 0 height 0
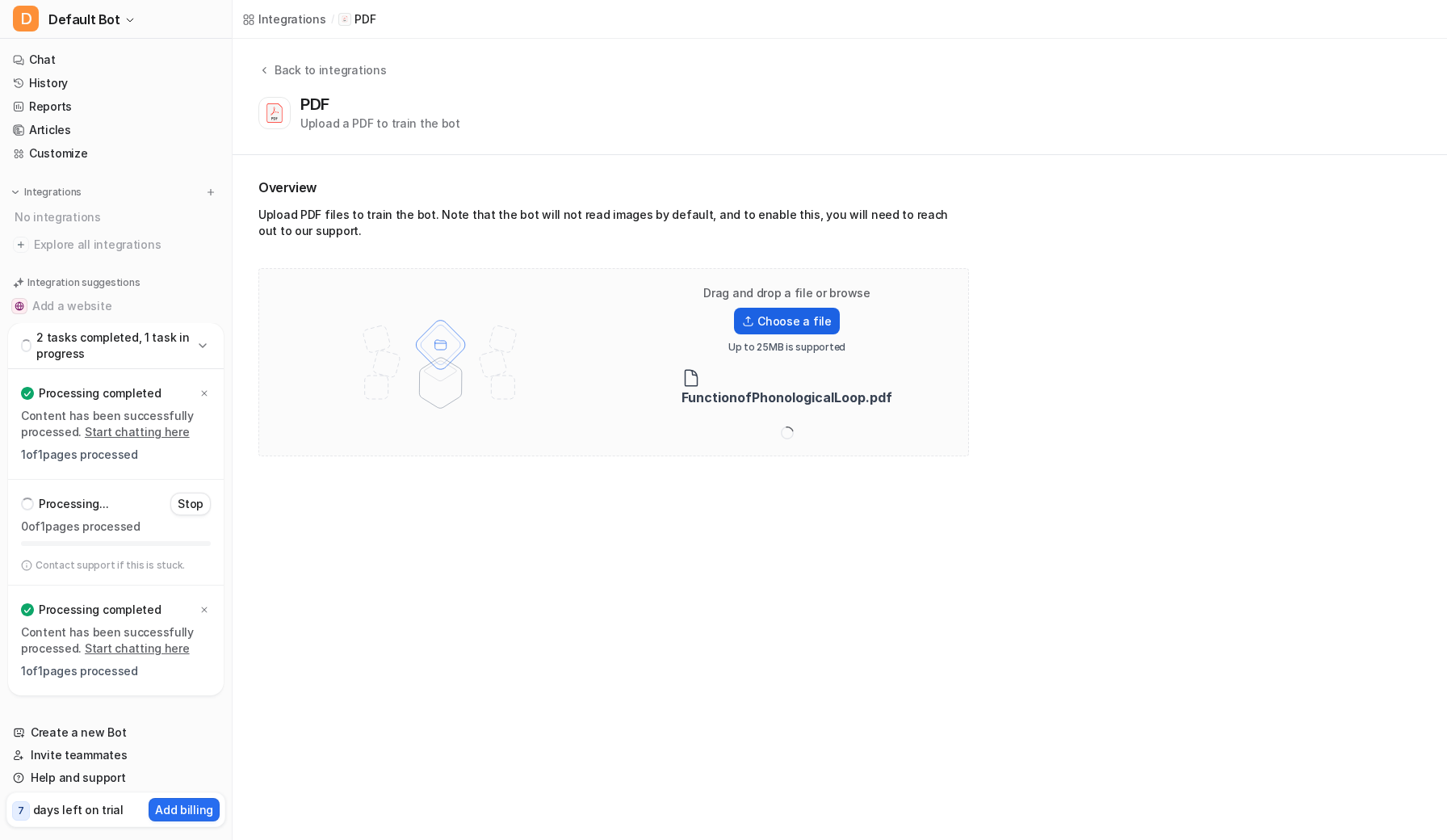
click at [811, 321] on label "Choose a file" at bounding box center [786, 321] width 105 height 26
click at [0, 0] on input "Choose a file" at bounding box center [0, 0] width 0 height 0
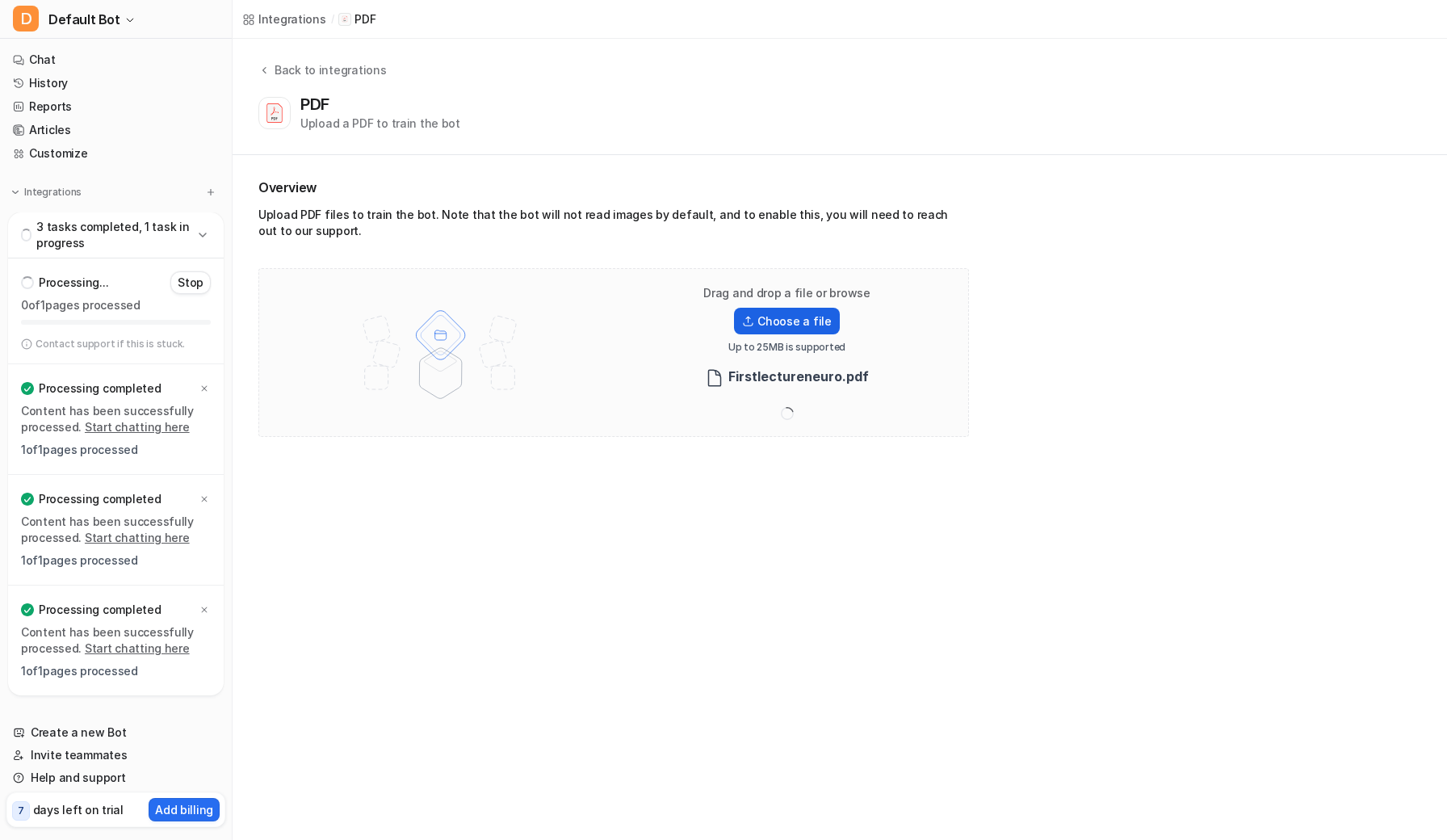
click at [810, 322] on label "Choose a file" at bounding box center [786, 321] width 105 height 26
click at [0, 0] on input "Choose a file" at bounding box center [0, 0] width 0 height 0
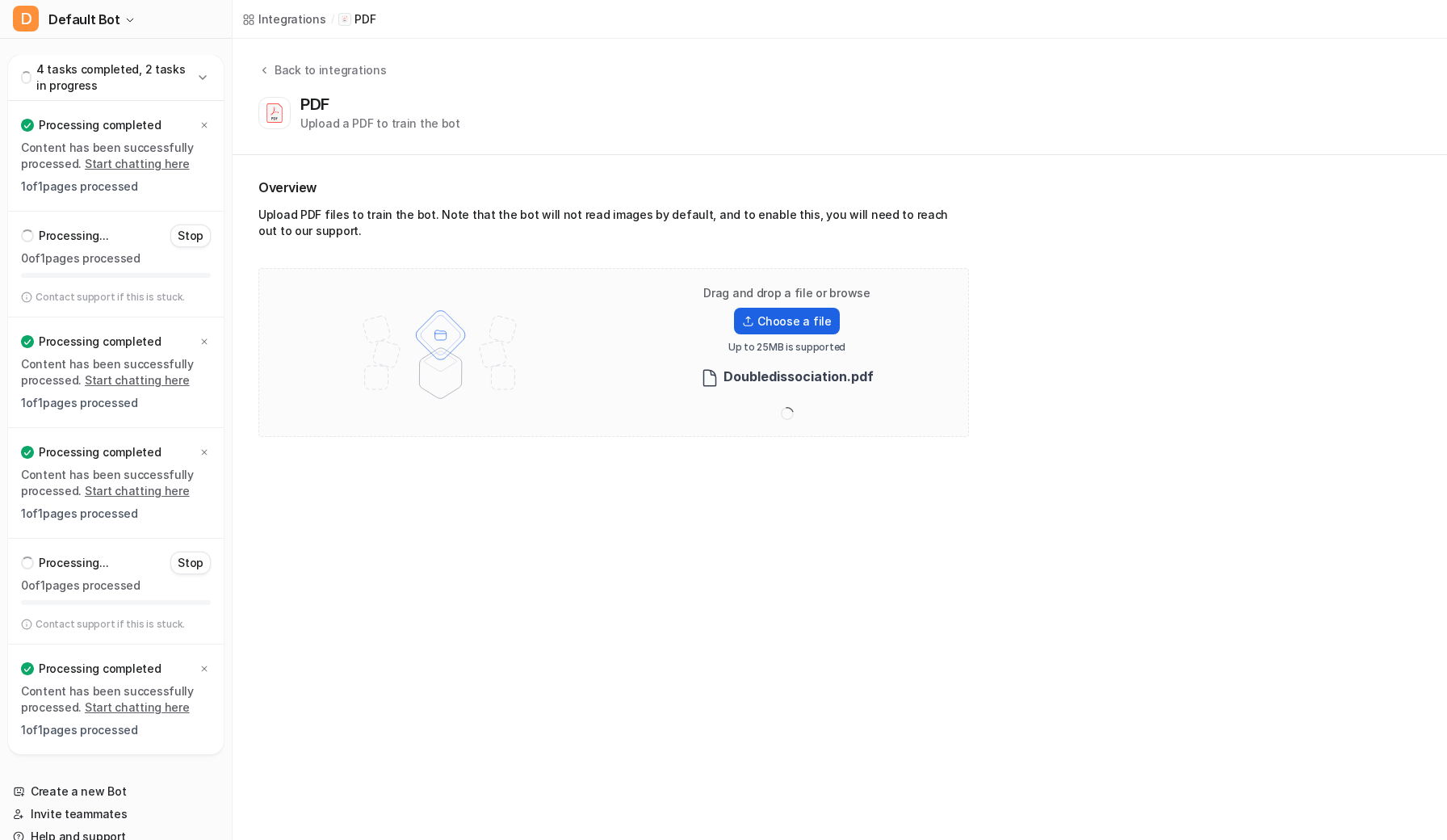
click at [814, 328] on label "Choose a file" at bounding box center [786, 321] width 105 height 26
click at [0, 0] on input "Choose a file" at bounding box center [0, 0] width 0 height 0
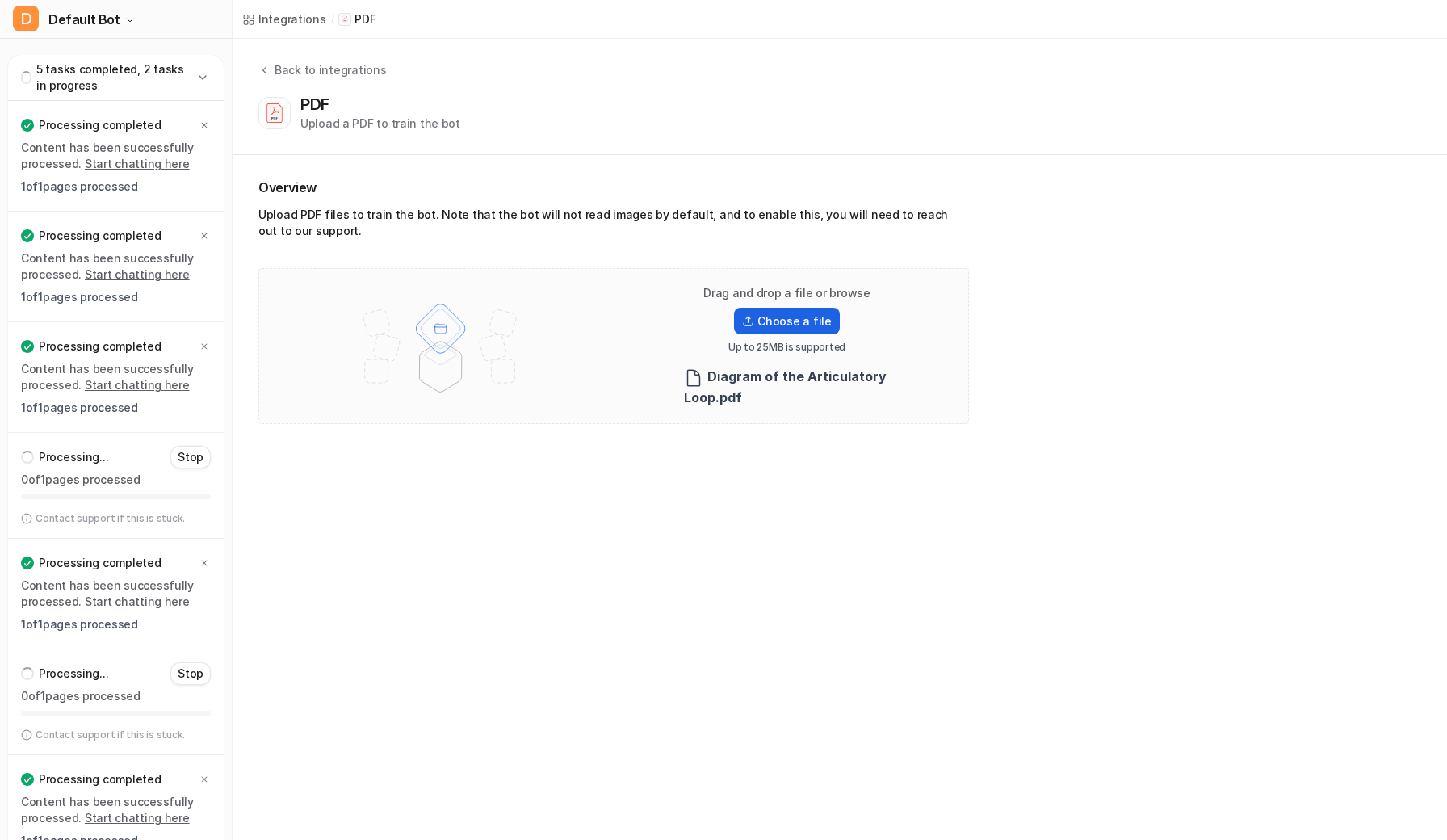
click at [797, 319] on label "Choose a file" at bounding box center [786, 321] width 105 height 26
click at [0, 0] on input "Choose a file" at bounding box center [0, 0] width 0 height 0
click at [802, 330] on label "Choose a file" at bounding box center [786, 321] width 105 height 26
click at [0, 0] on input "Choose a file" at bounding box center [0, 0] width 0 height 0
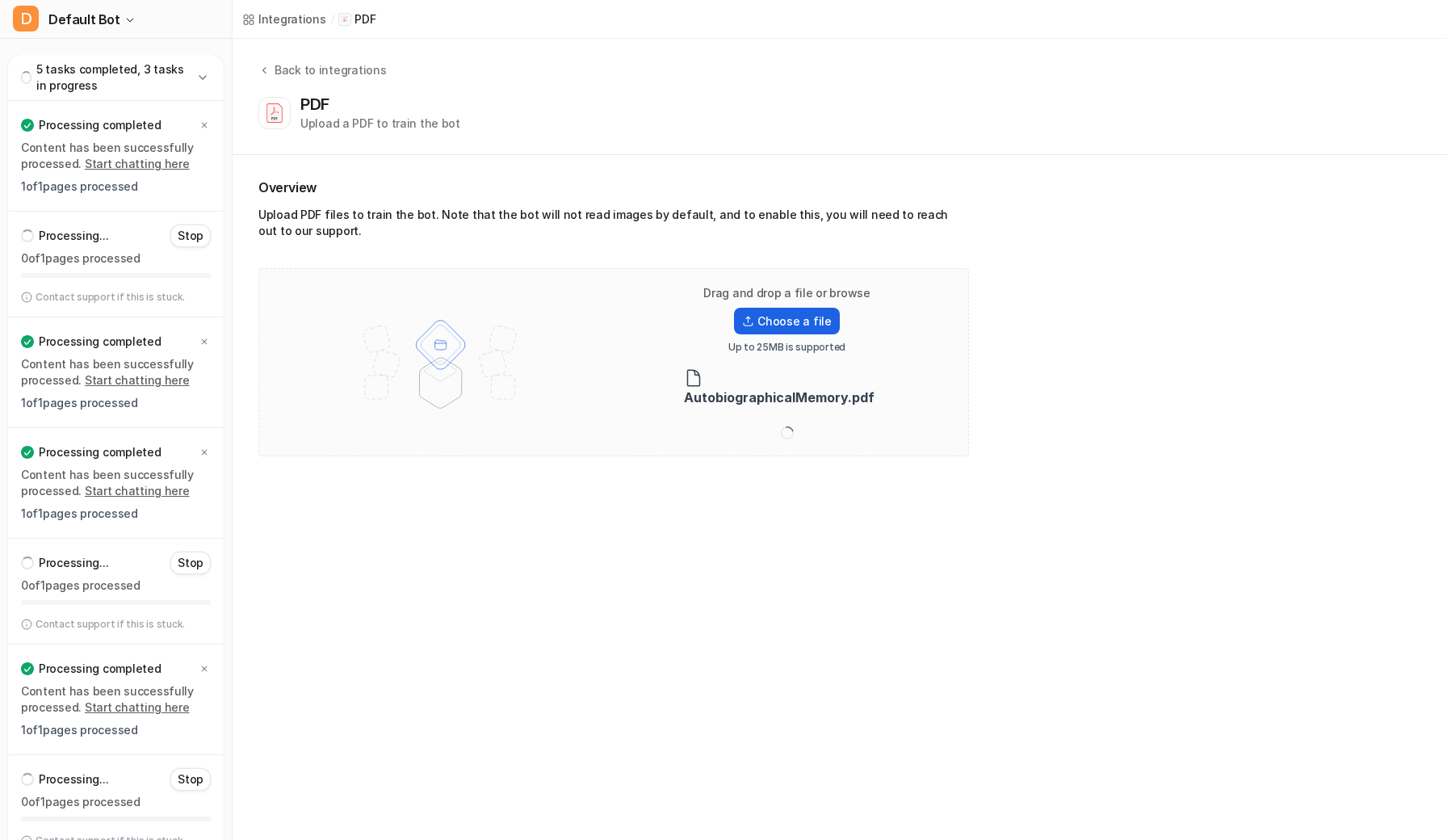
click at [798, 321] on label "Choose a file" at bounding box center [786, 321] width 105 height 26
click at [0, 0] on input "Choose a file" at bounding box center [0, 0] width 0 height 0
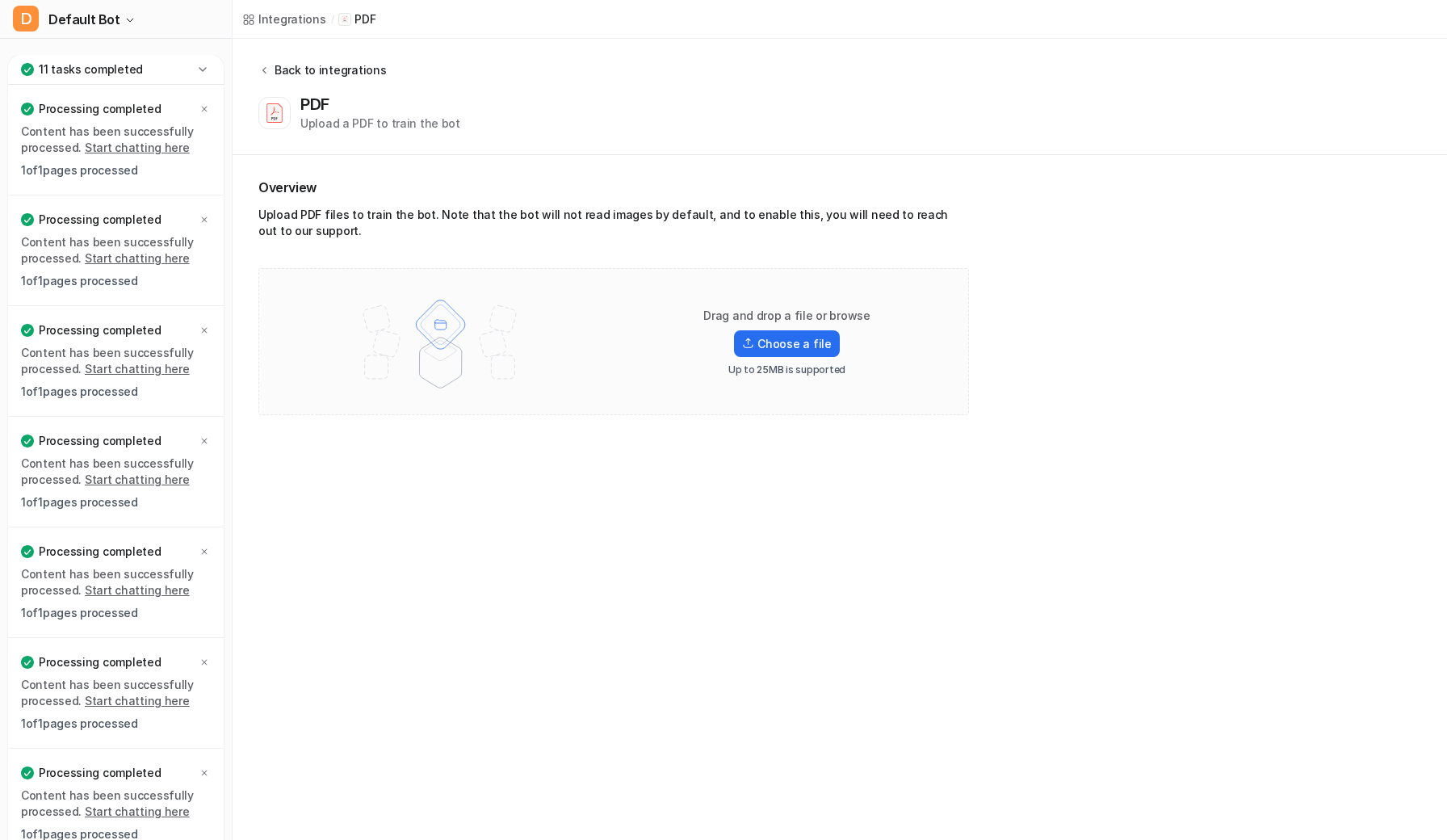
click at [266, 68] on icon at bounding box center [264, 70] width 4 height 7
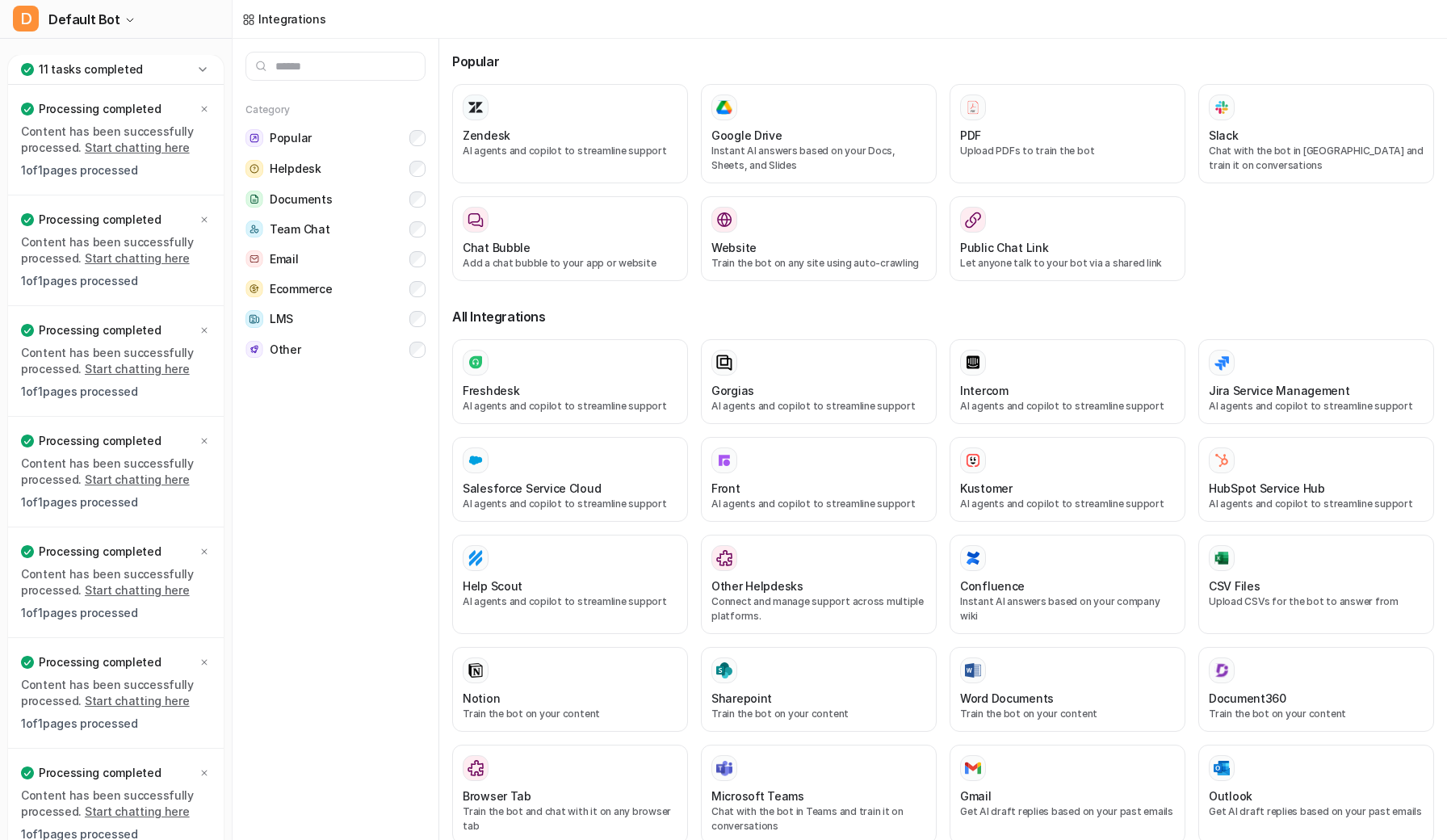
click at [250, 20] on icon at bounding box center [249, 20] width 13 height 13
click at [74, 8] on button "D Default Bot" at bounding box center [116, 19] width 232 height 39
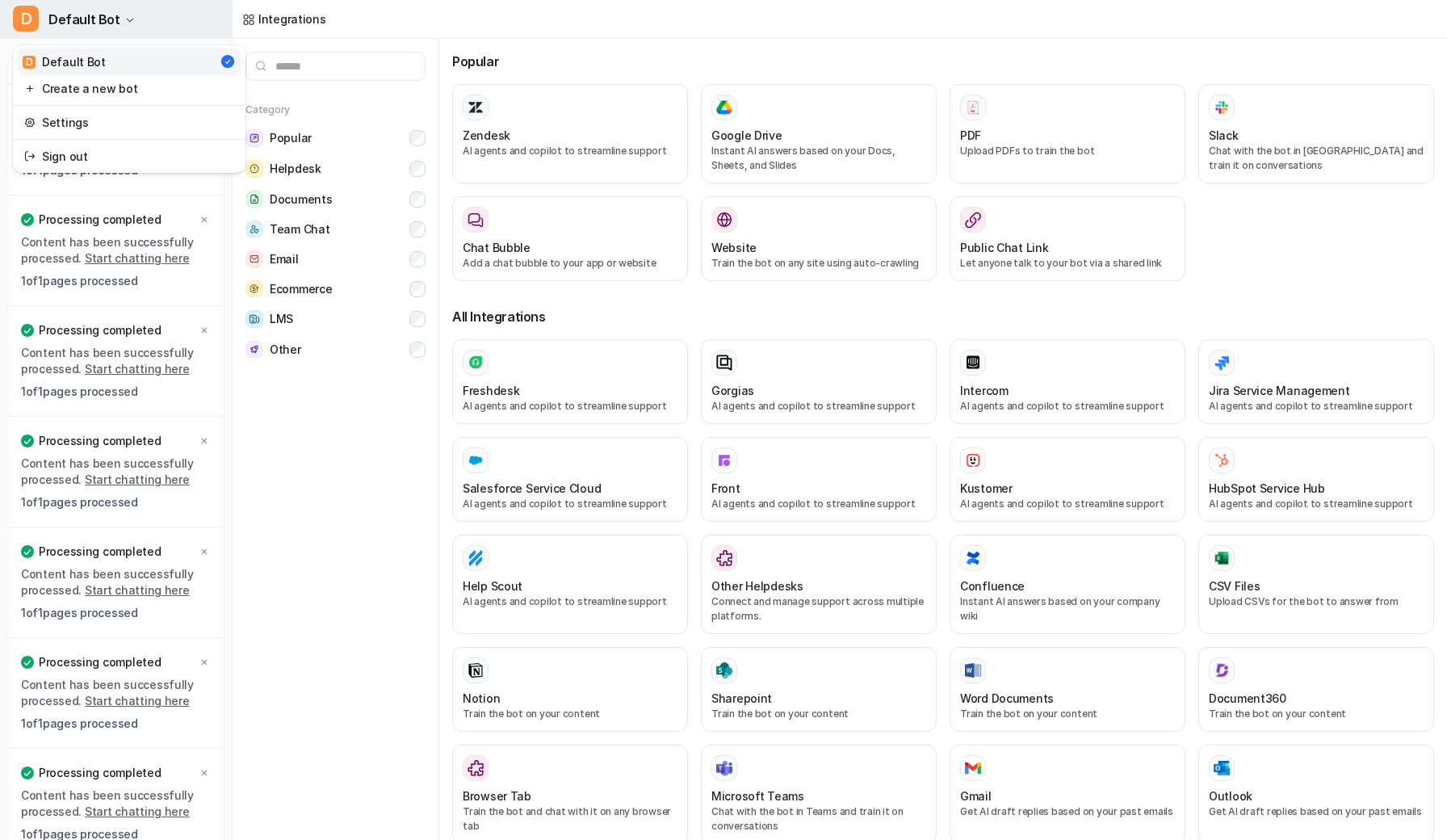
click at [68, 36] on button "D Default Bot" at bounding box center [116, 19] width 232 height 39
click at [65, 11] on span "Default Bot" at bounding box center [84, 20] width 72 height 23
click at [62, 63] on div "D Default Bot" at bounding box center [64, 62] width 83 height 17
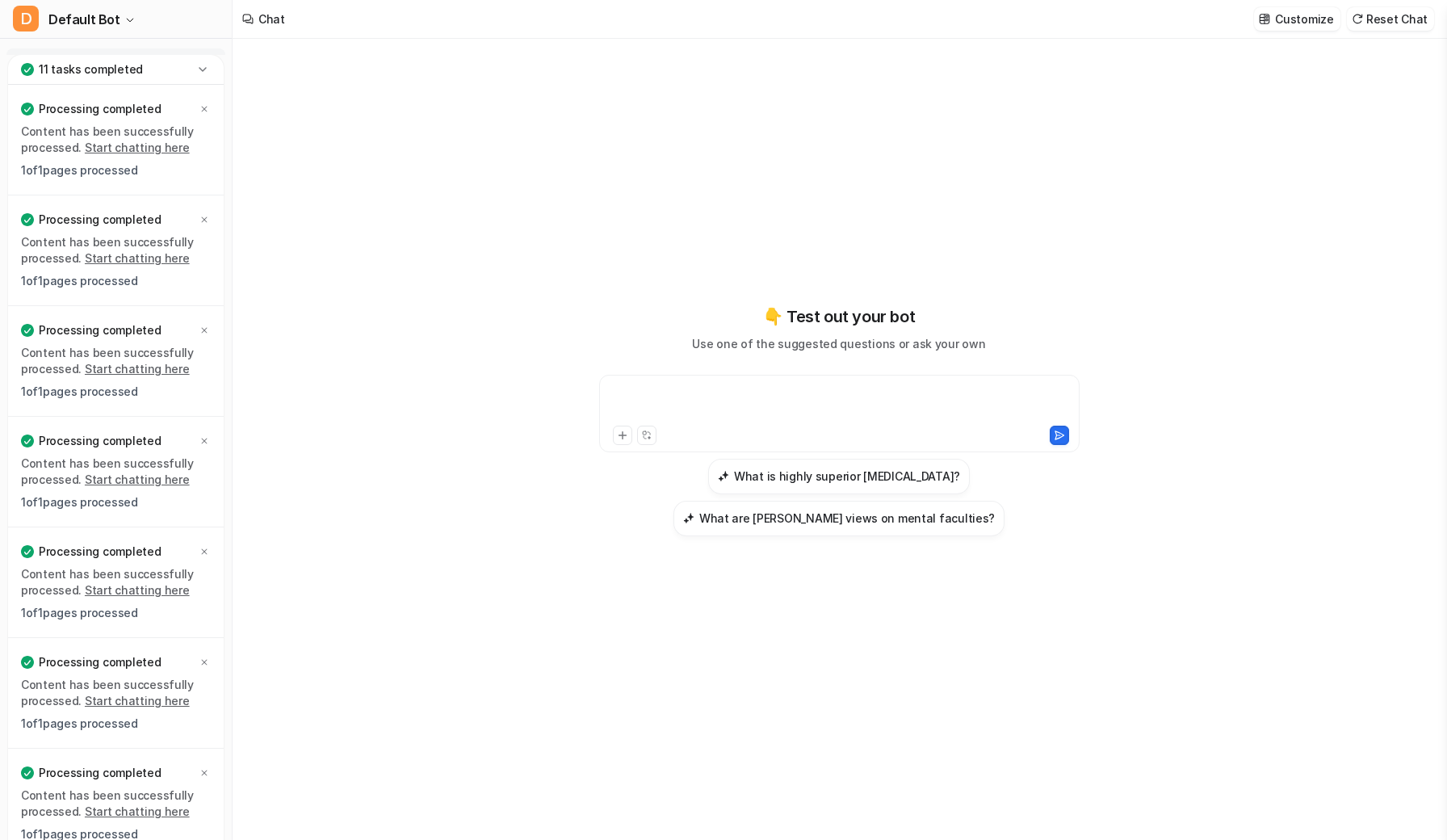
click at [685, 392] on div at bounding box center [839, 404] width 472 height 37
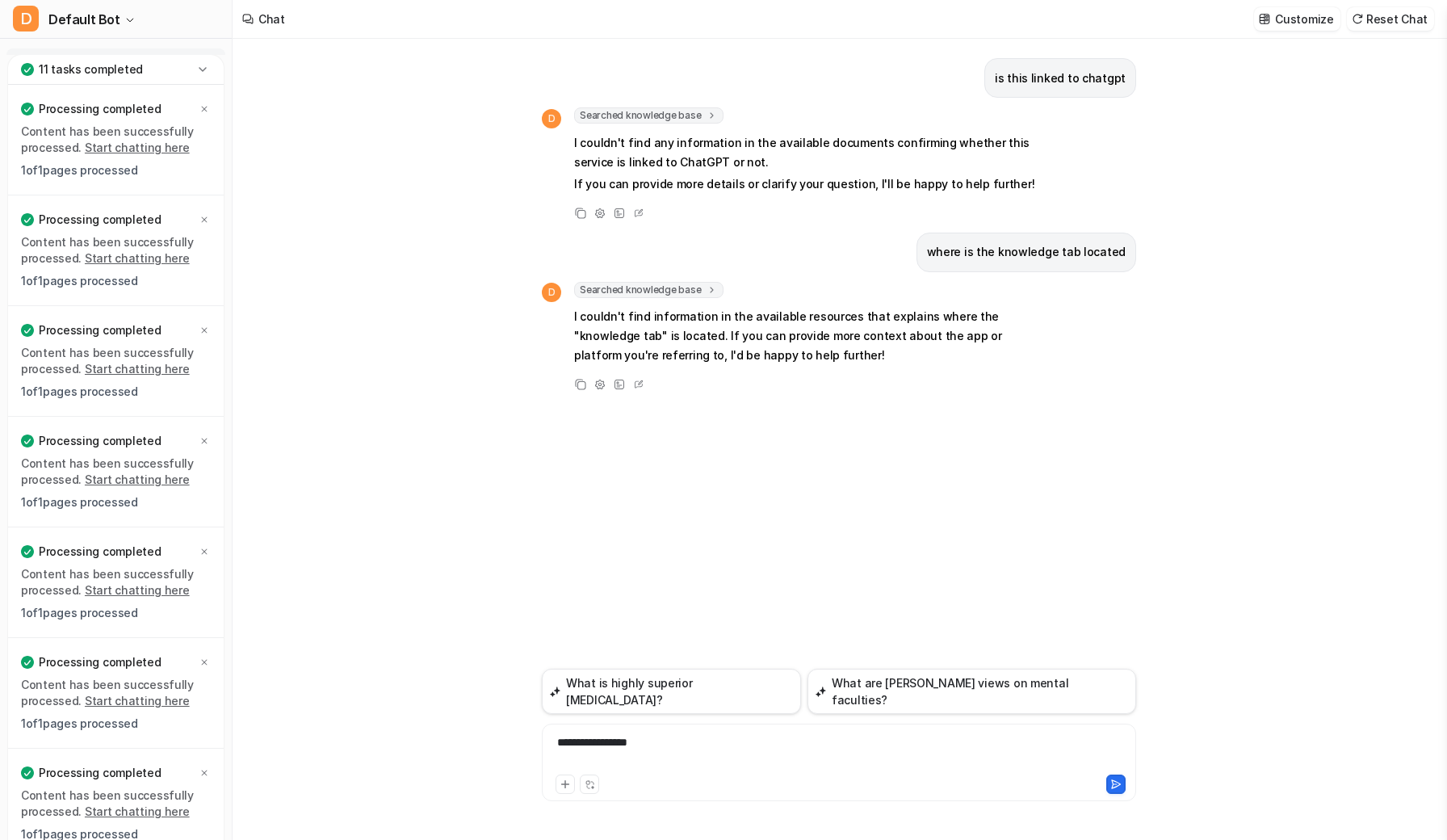
click at [685, 749] on div "**********" at bounding box center [839, 752] width 586 height 37
click at [685, 747] on div "**********" at bounding box center [839, 752] width 586 height 37
click at [685, 746] on div "**********" at bounding box center [839, 752] width 586 height 37
click at [1387, 22] on button "Reset Chat" at bounding box center [1390, 19] width 88 height 24
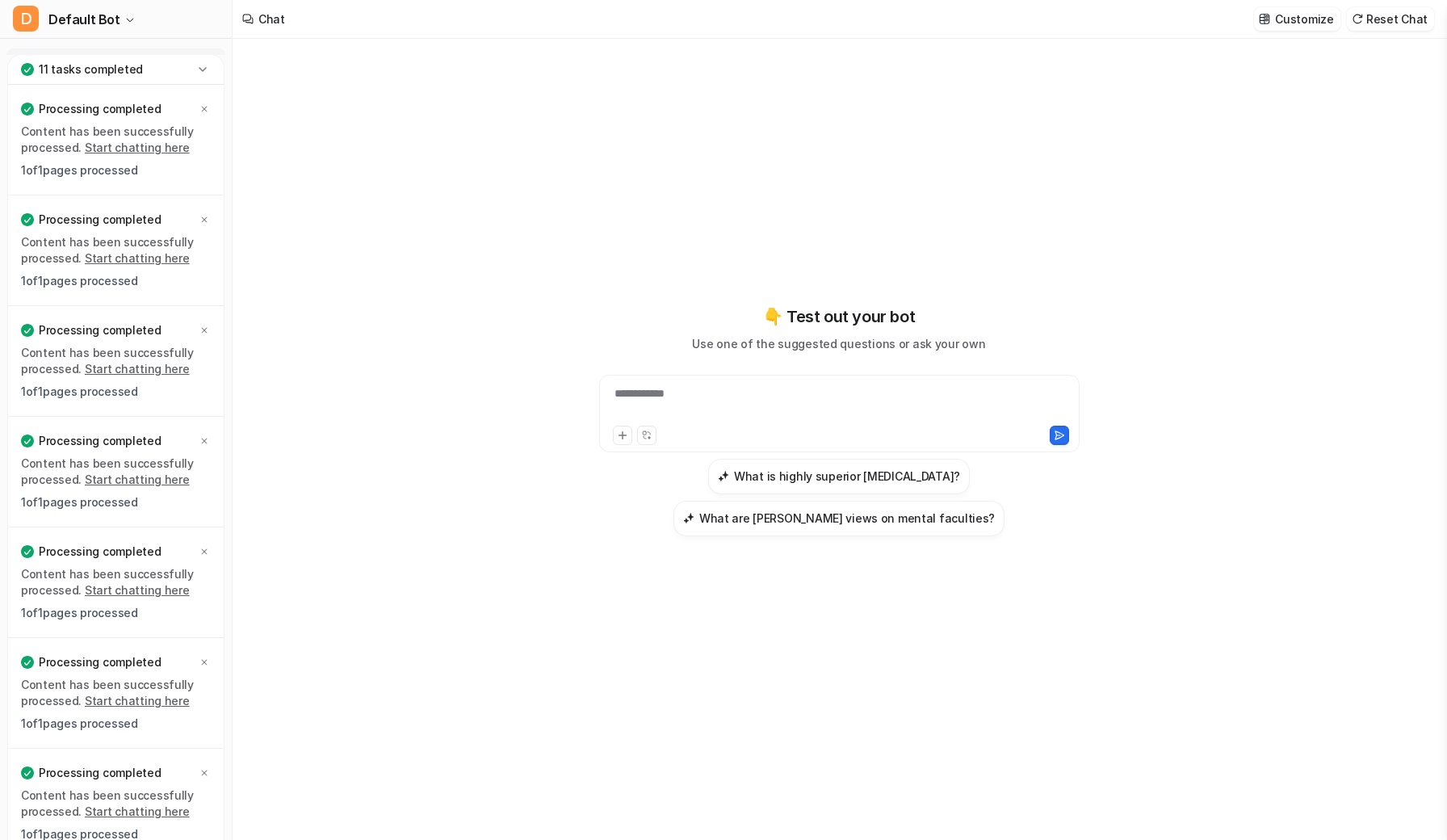
click at [735, 389] on div "**********" at bounding box center [839, 404] width 472 height 37
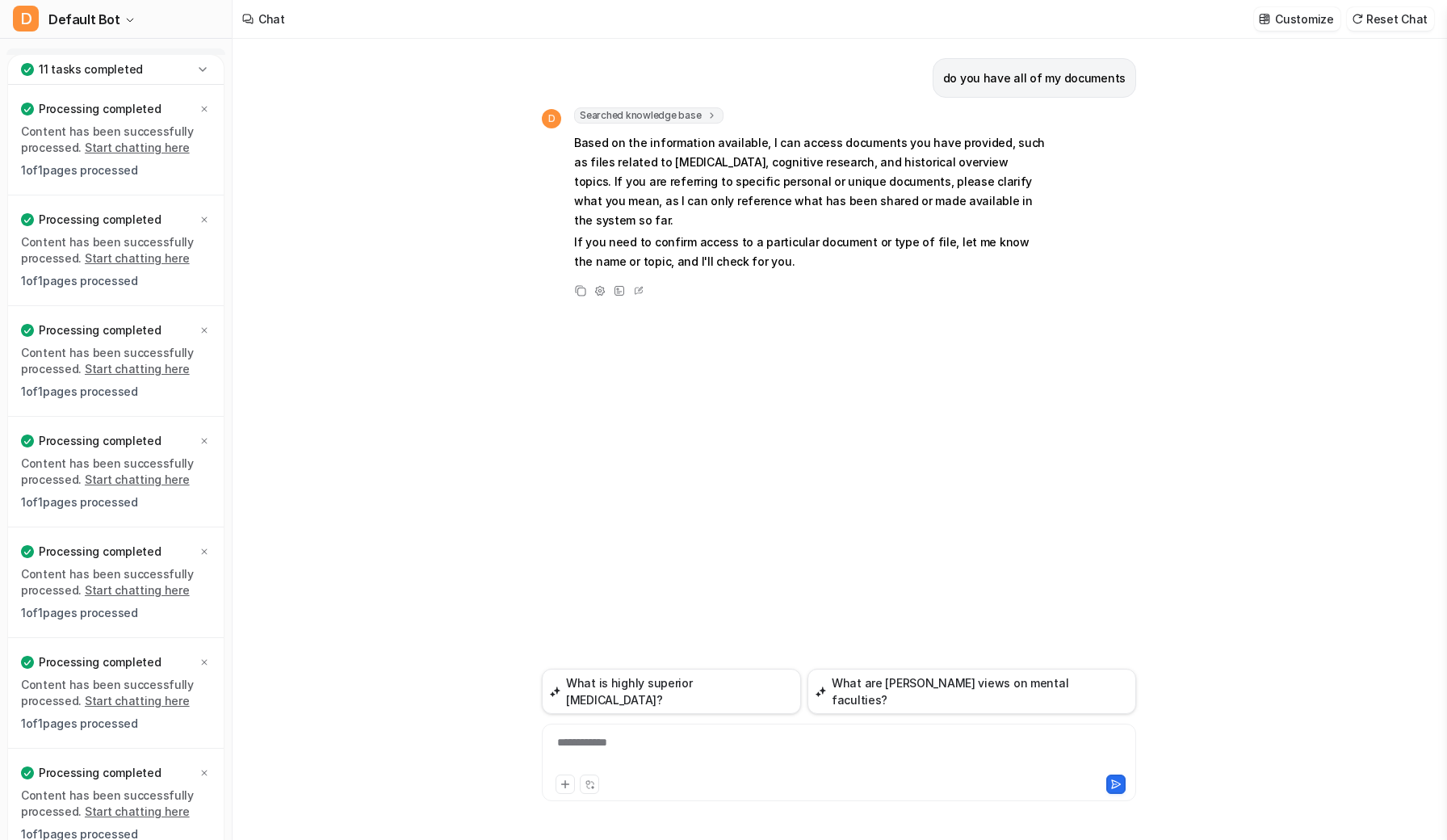
click at [671, 741] on div "**********" at bounding box center [839, 752] width 586 height 37
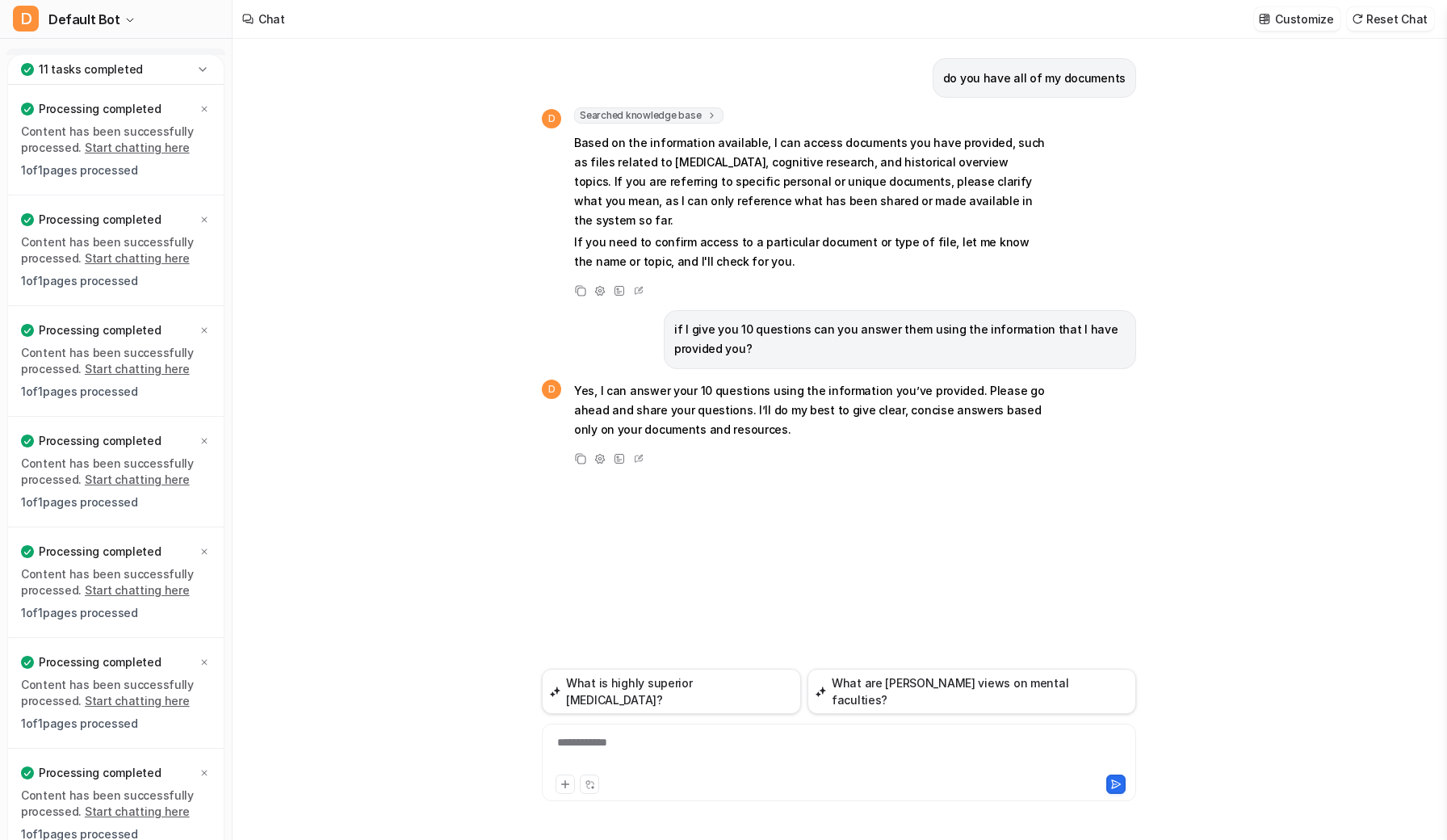
click at [627, 744] on div "**********" at bounding box center [839, 752] width 586 height 37
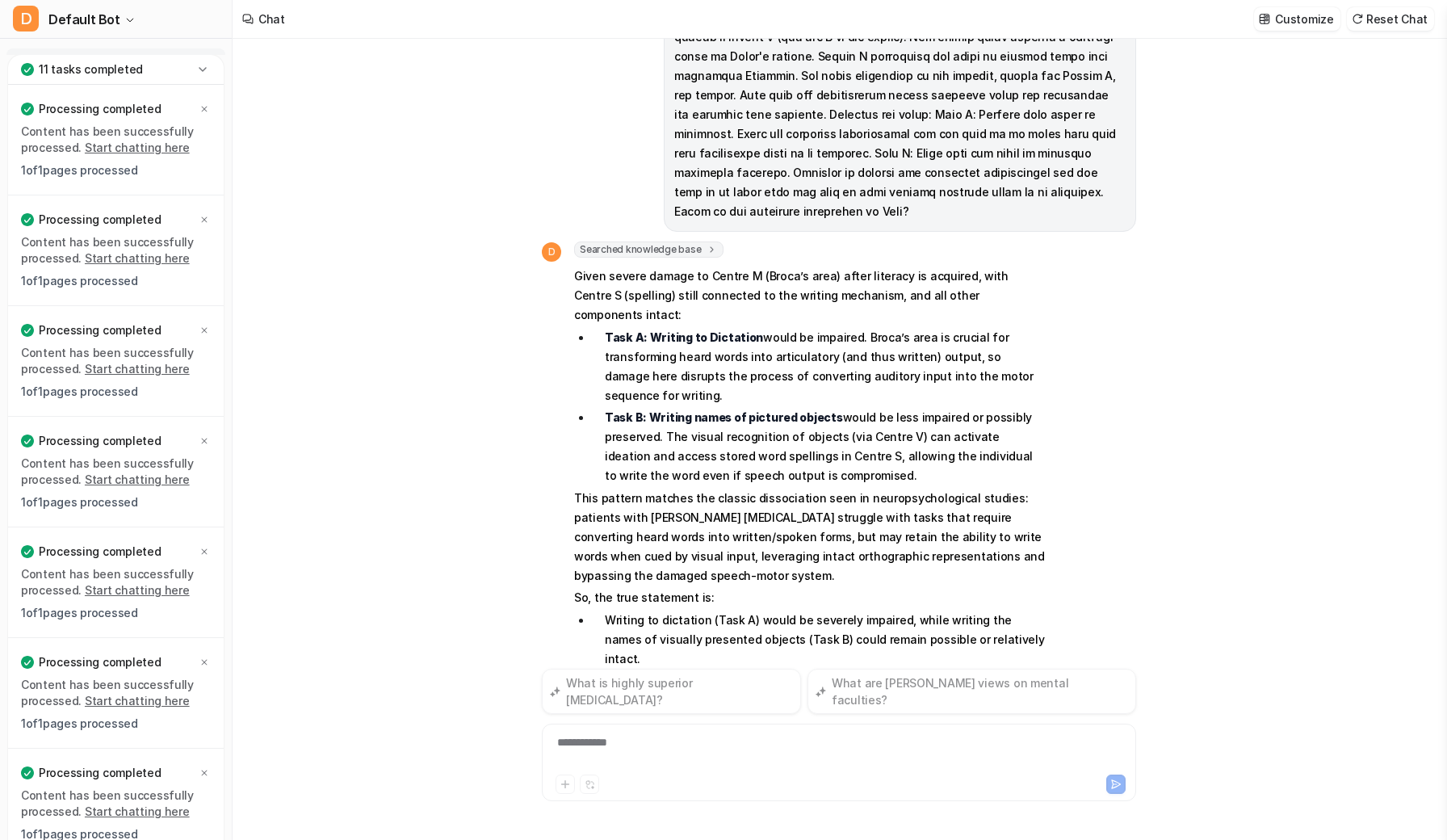
scroll to position [519, 0]
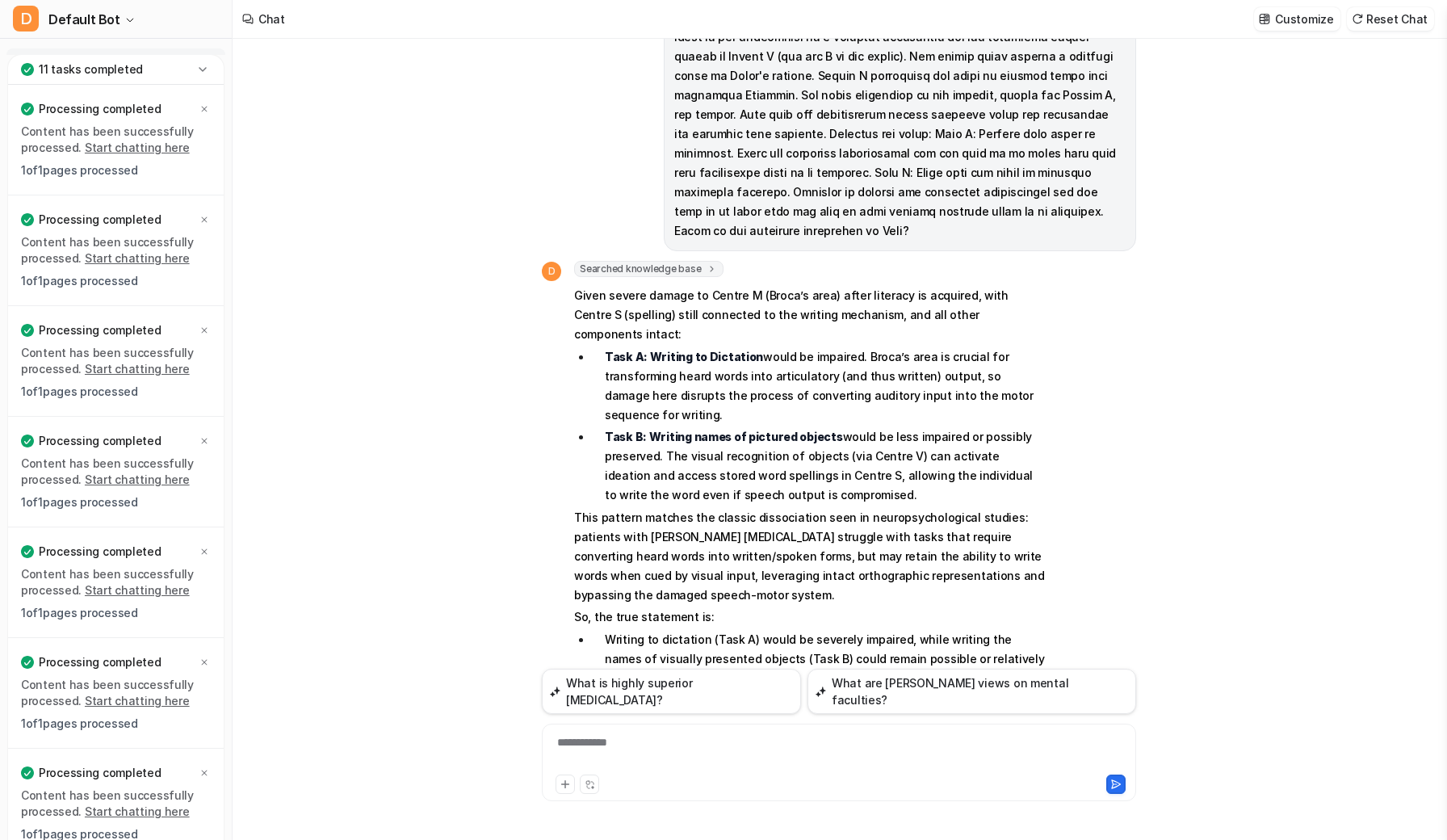
click at [639, 749] on div "**********" at bounding box center [839, 752] width 586 height 37
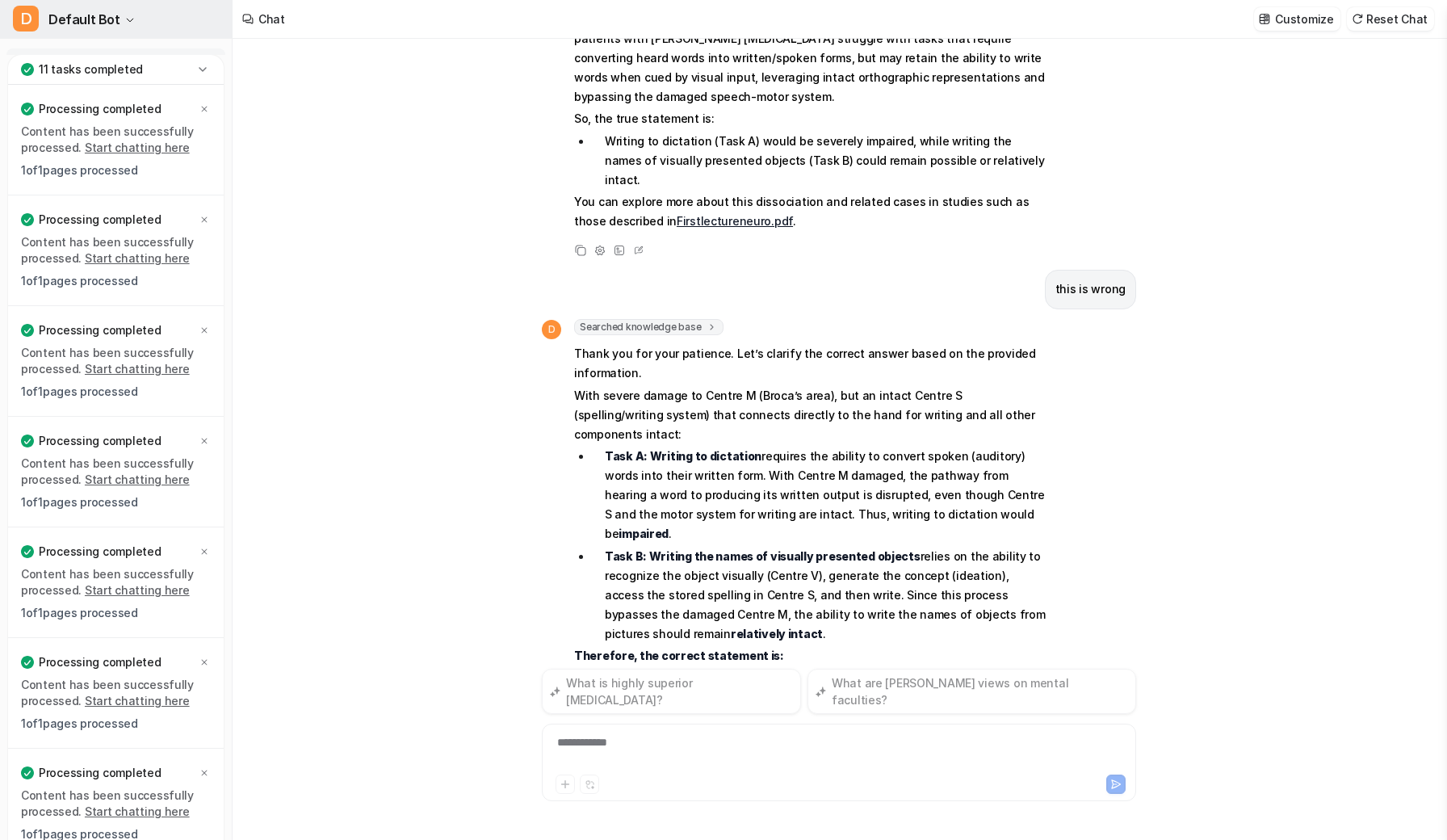
scroll to position [997, 0]
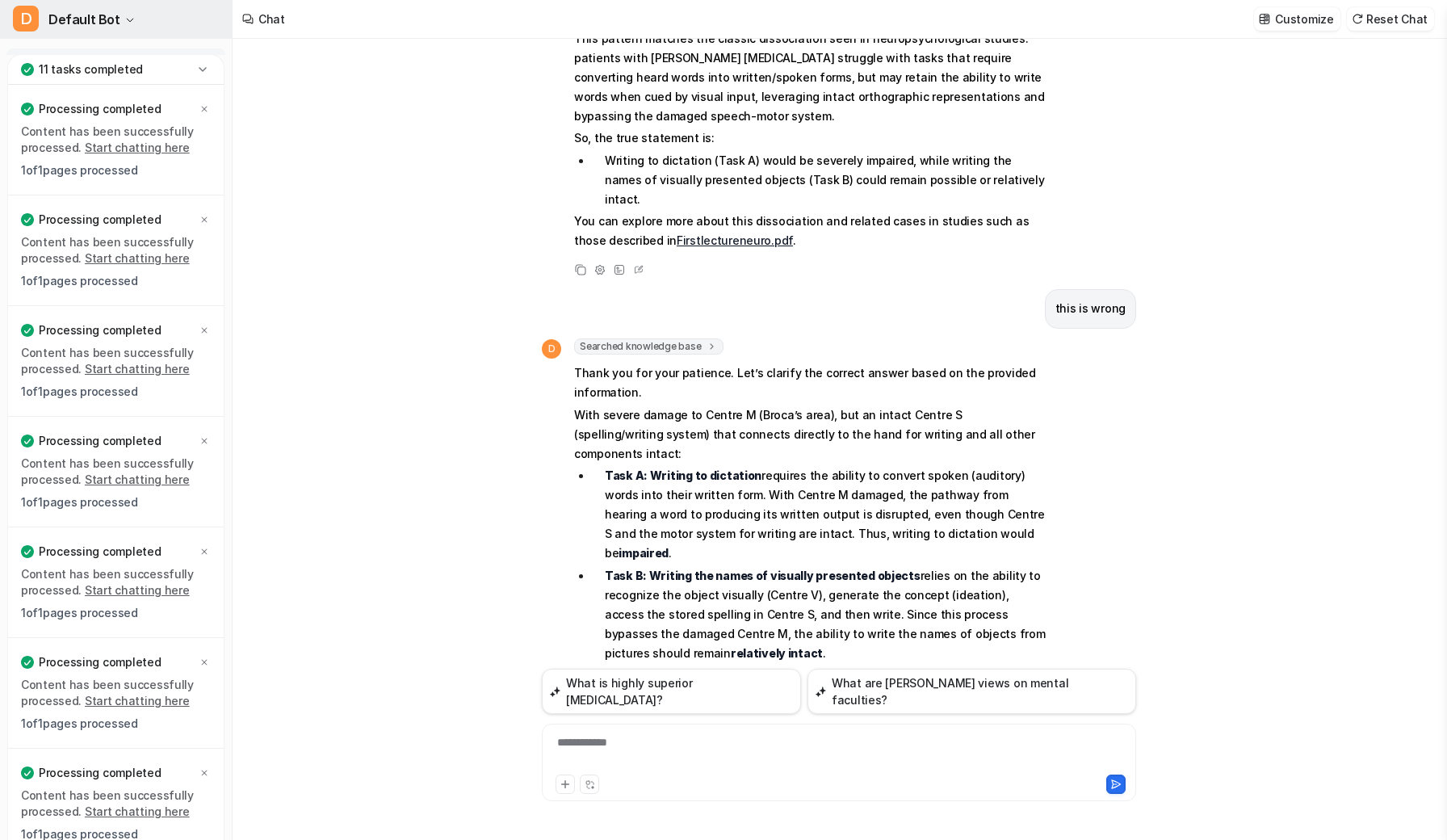
click at [125, 21] on icon "button" at bounding box center [130, 20] width 9 height 9
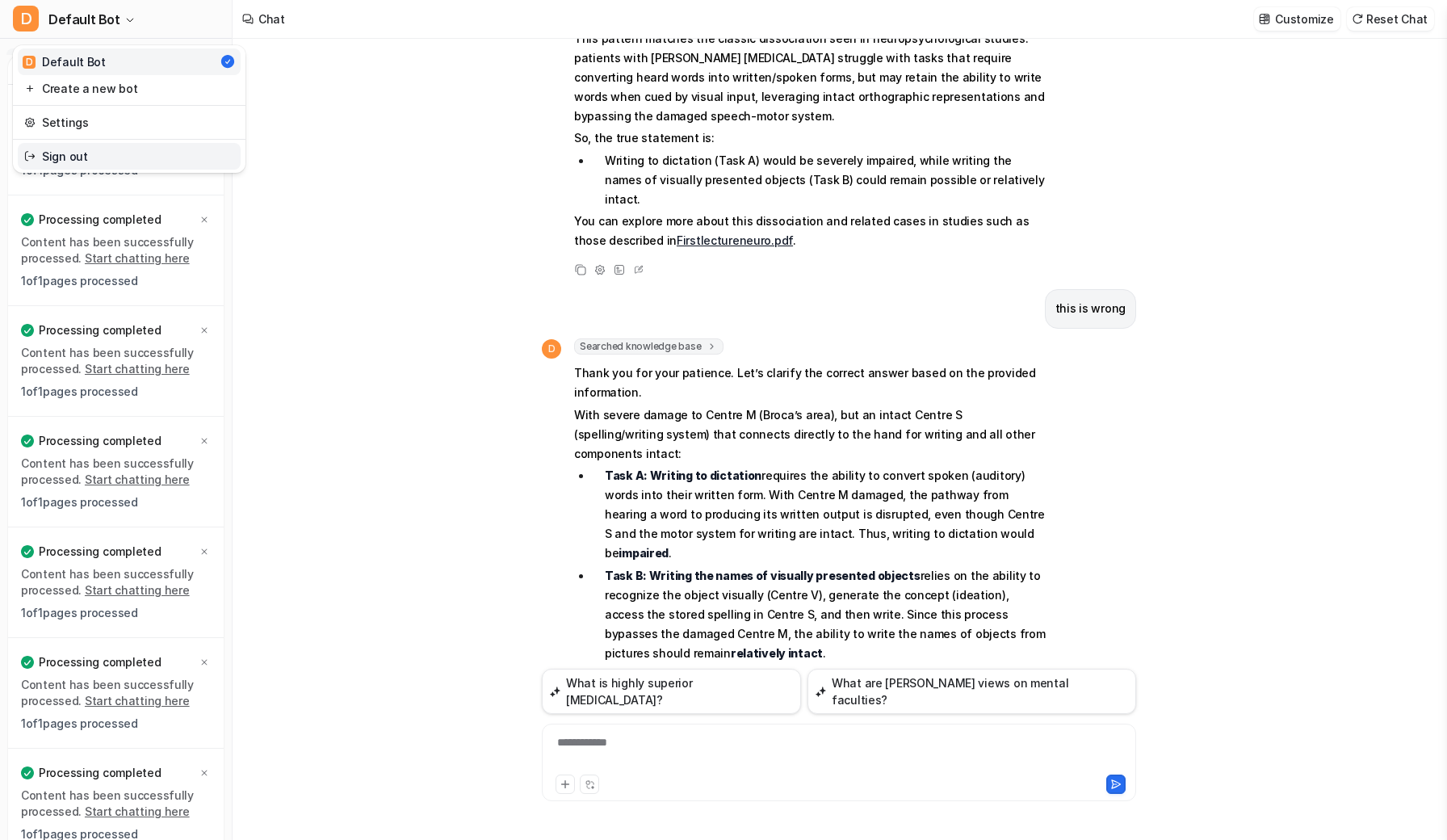
click at [88, 158] on link "Sign out" at bounding box center [129, 156] width 222 height 26
